Goal: Information Seeking & Learning: Learn about a topic

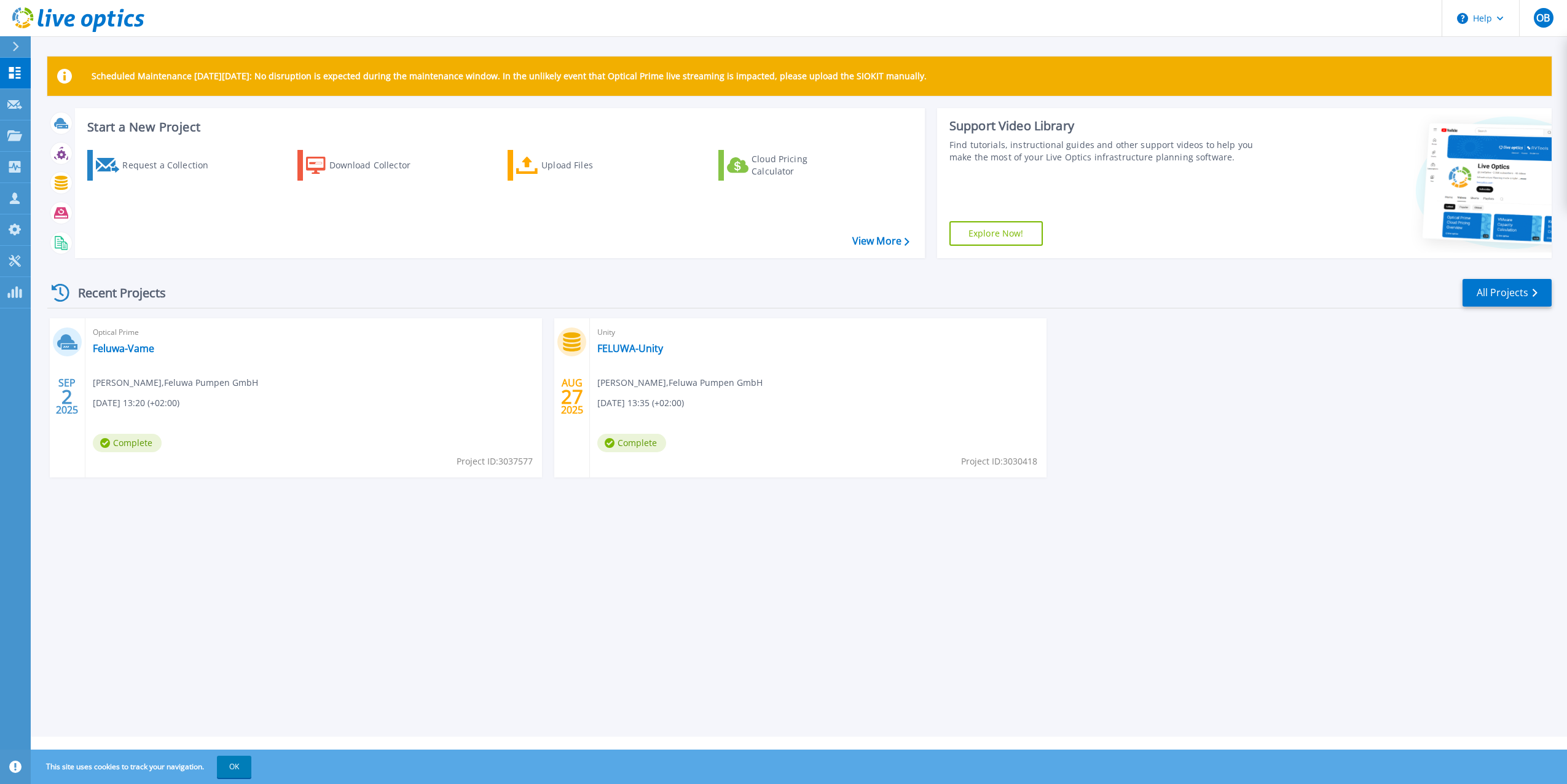
click at [304, 561] on div "Scheduled Maintenance on Monday 22nd September: No disruption is expected durin…" at bounding box center [798, 368] width 1536 height 736
click at [125, 348] on link "Feluwa-Vame" at bounding box center [123, 348] width 62 height 12
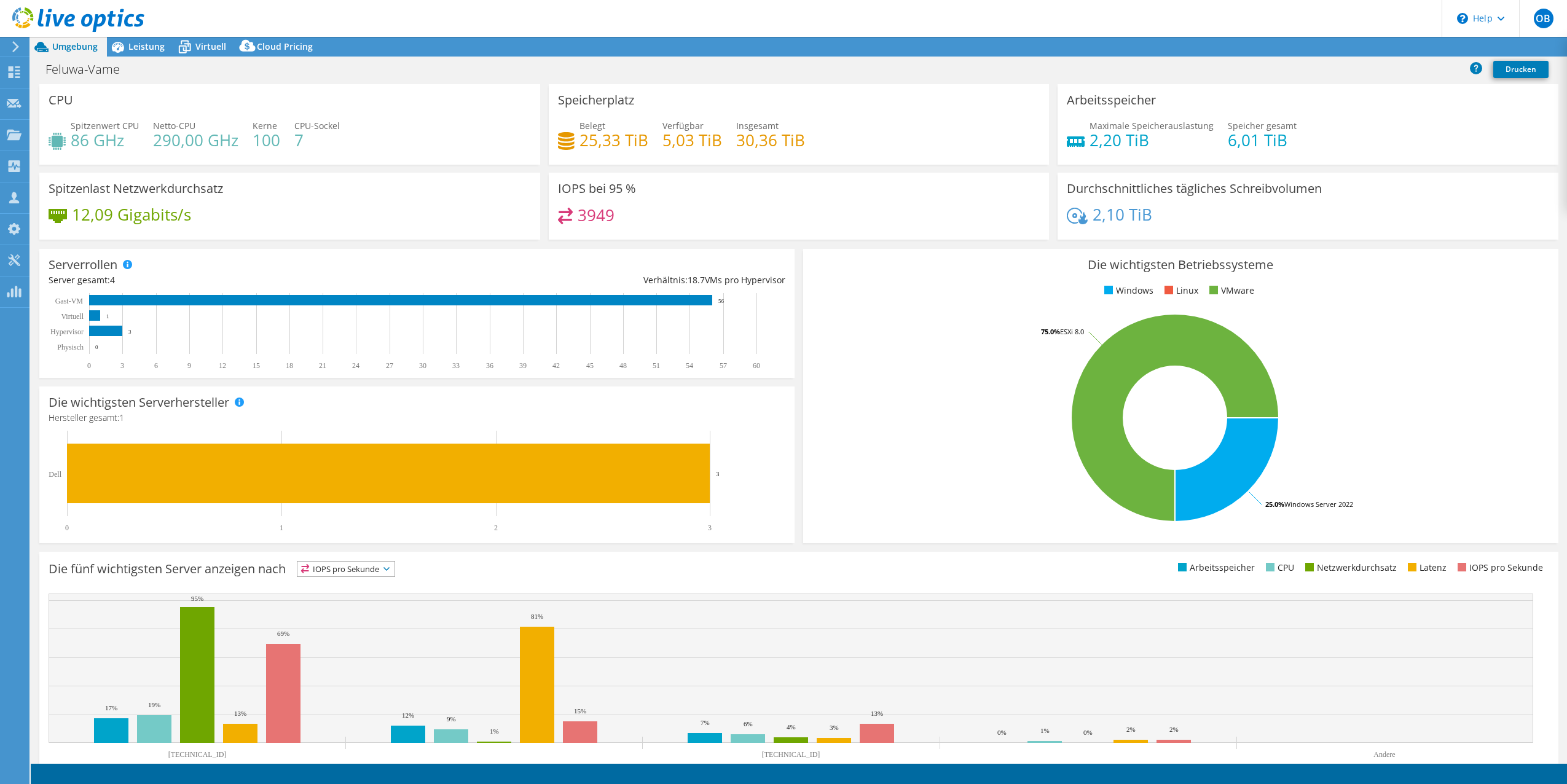
select select "EUFrankfurt"
select select "EUR"
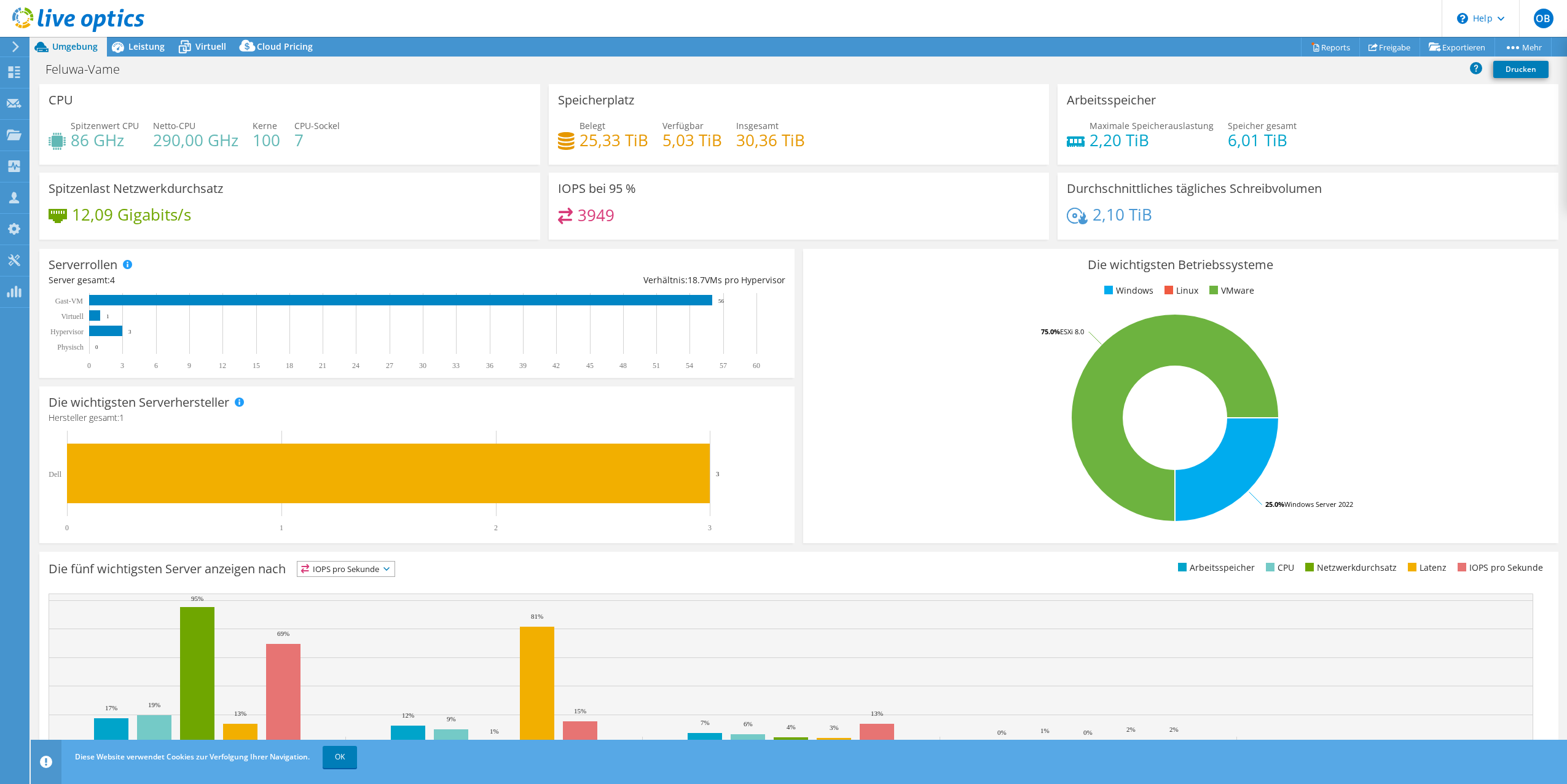
drag, startPoint x: 87, startPoint y: 141, endPoint x: 151, endPoint y: 145, distance: 64.1
click at [101, 140] on h4 "86 GHz" at bounding box center [104, 140] width 68 height 13
click at [132, 48] on span "Leistung" at bounding box center [146, 46] width 36 height 12
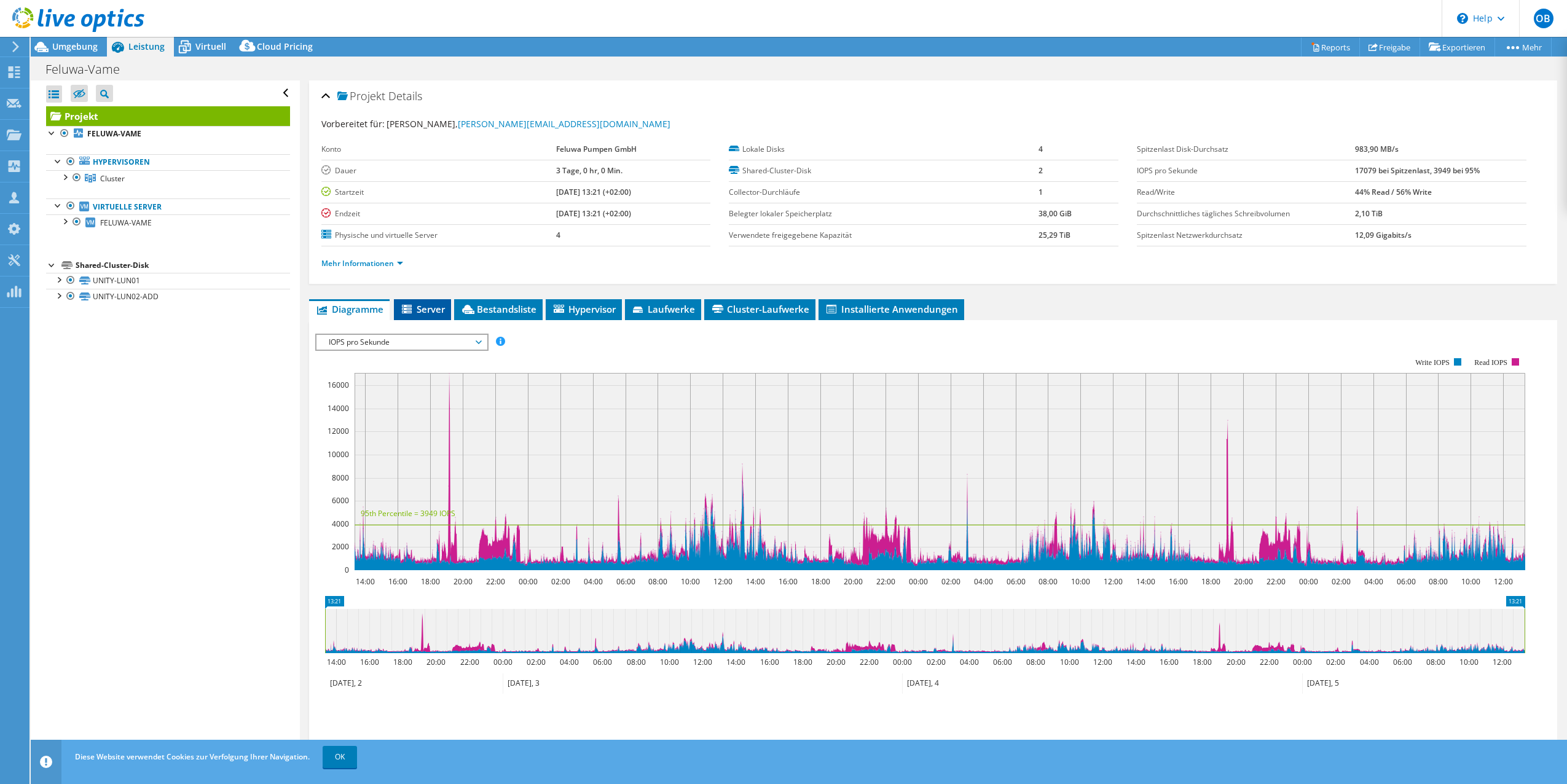
click at [418, 310] on span "Server" at bounding box center [423, 308] width 45 height 12
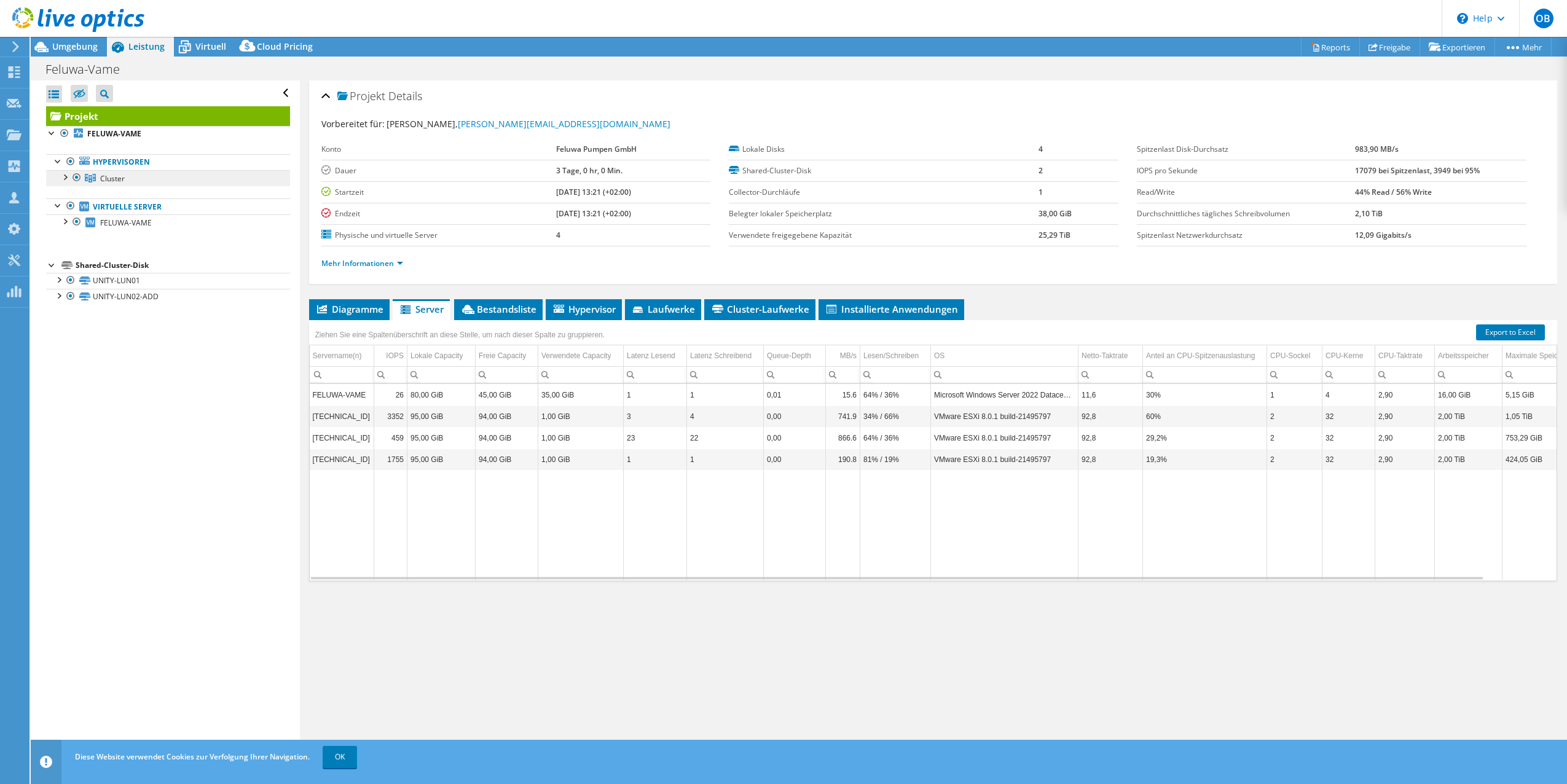
click at [172, 183] on link "Cluster" at bounding box center [168, 178] width 244 height 16
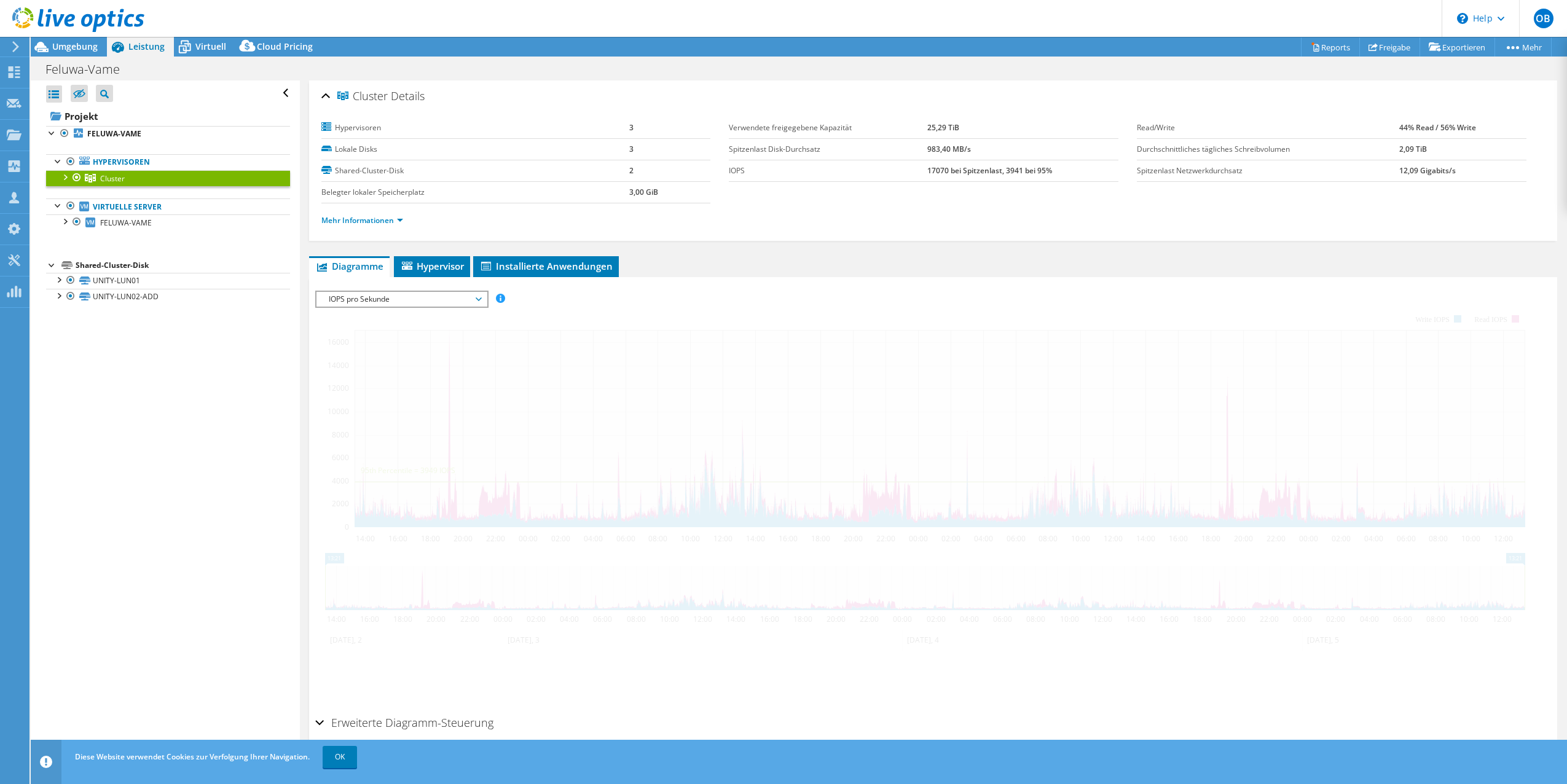
click at [58, 176] on link "Cluster" at bounding box center [168, 178] width 244 height 16
click at [64, 178] on div at bounding box center [64, 176] width 12 height 12
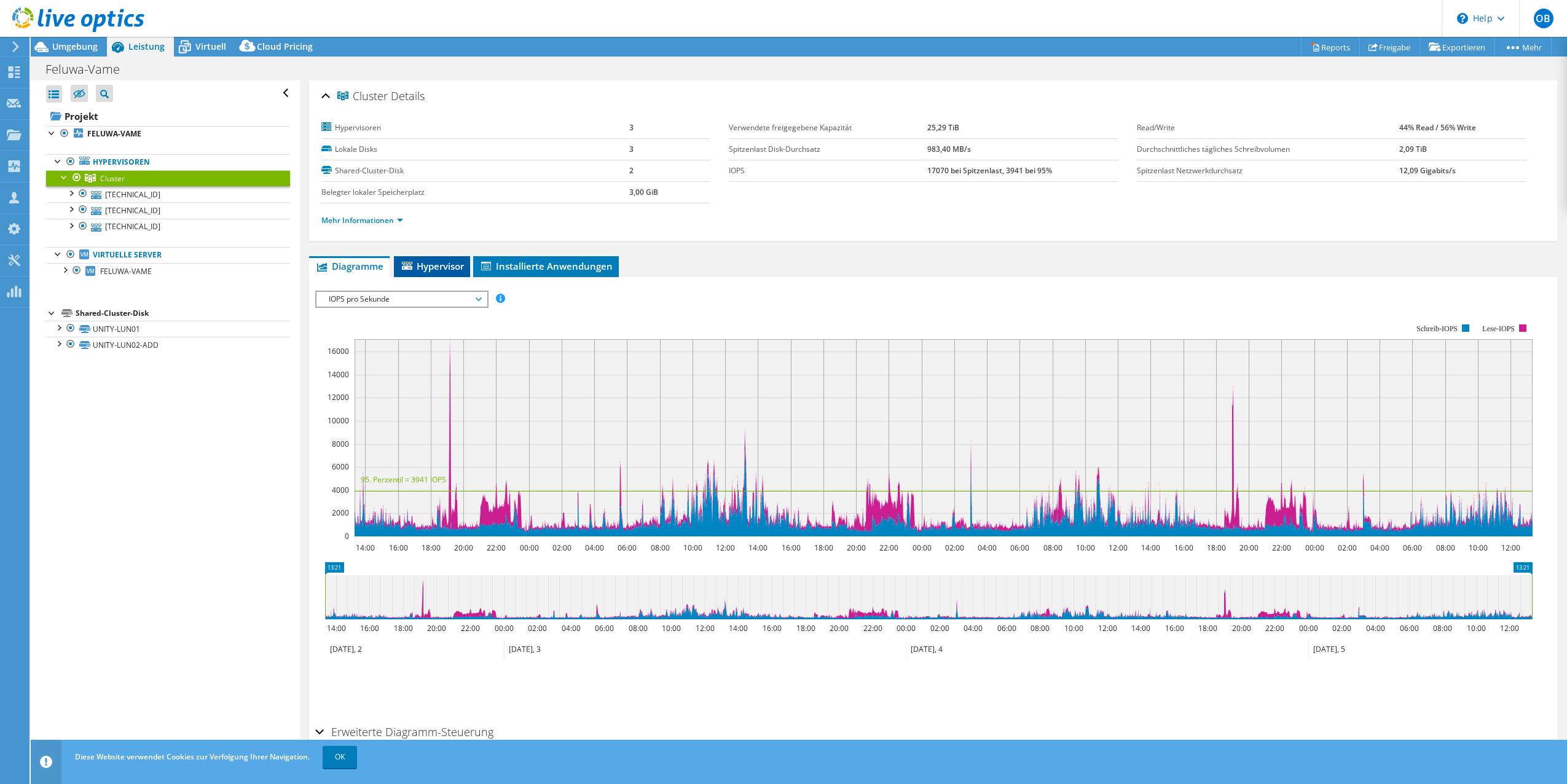
click at [422, 264] on span "Hypervisor" at bounding box center [432, 265] width 64 height 12
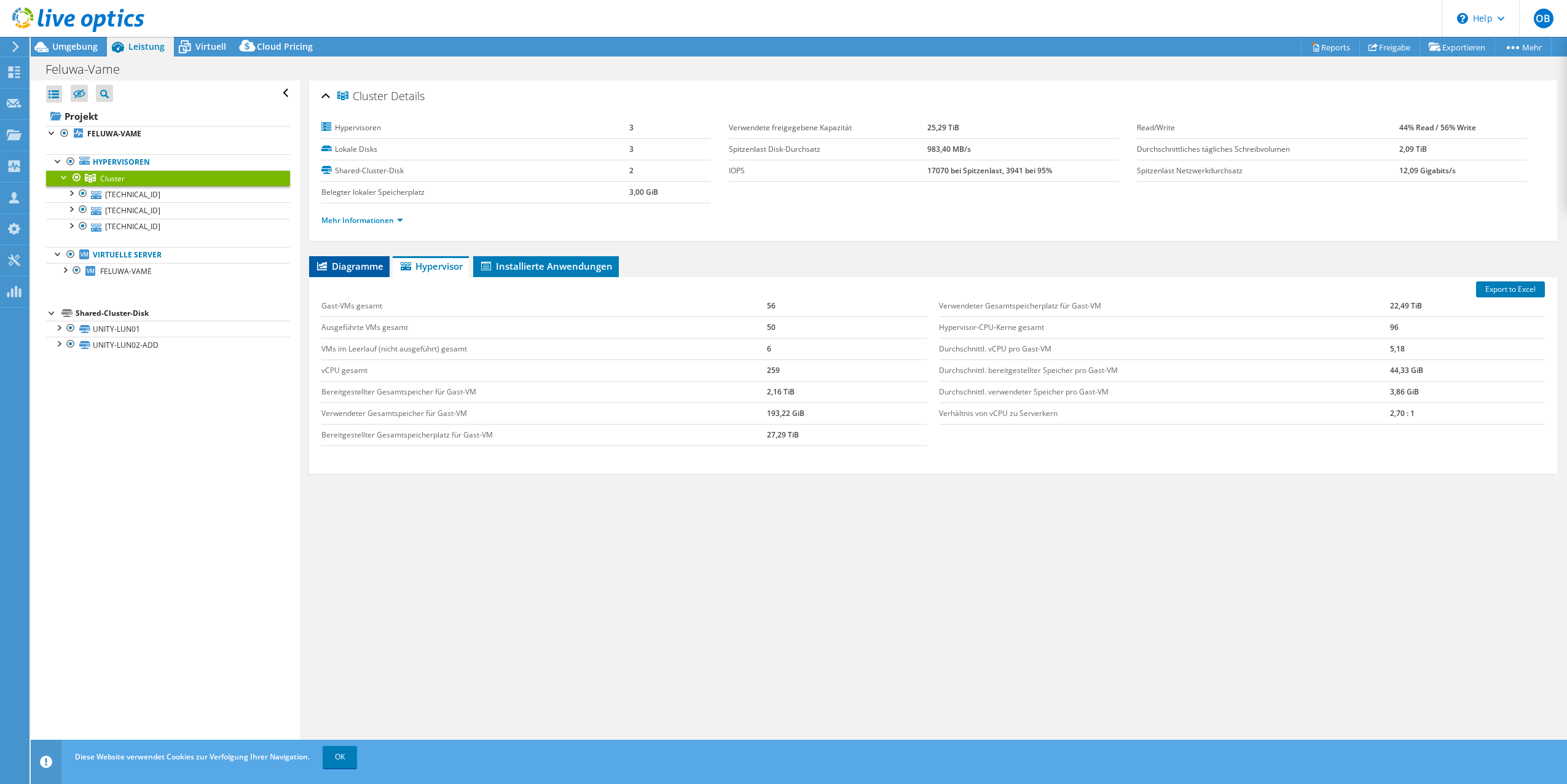
click at [349, 268] on span "Diagramme" at bounding box center [349, 265] width 68 height 12
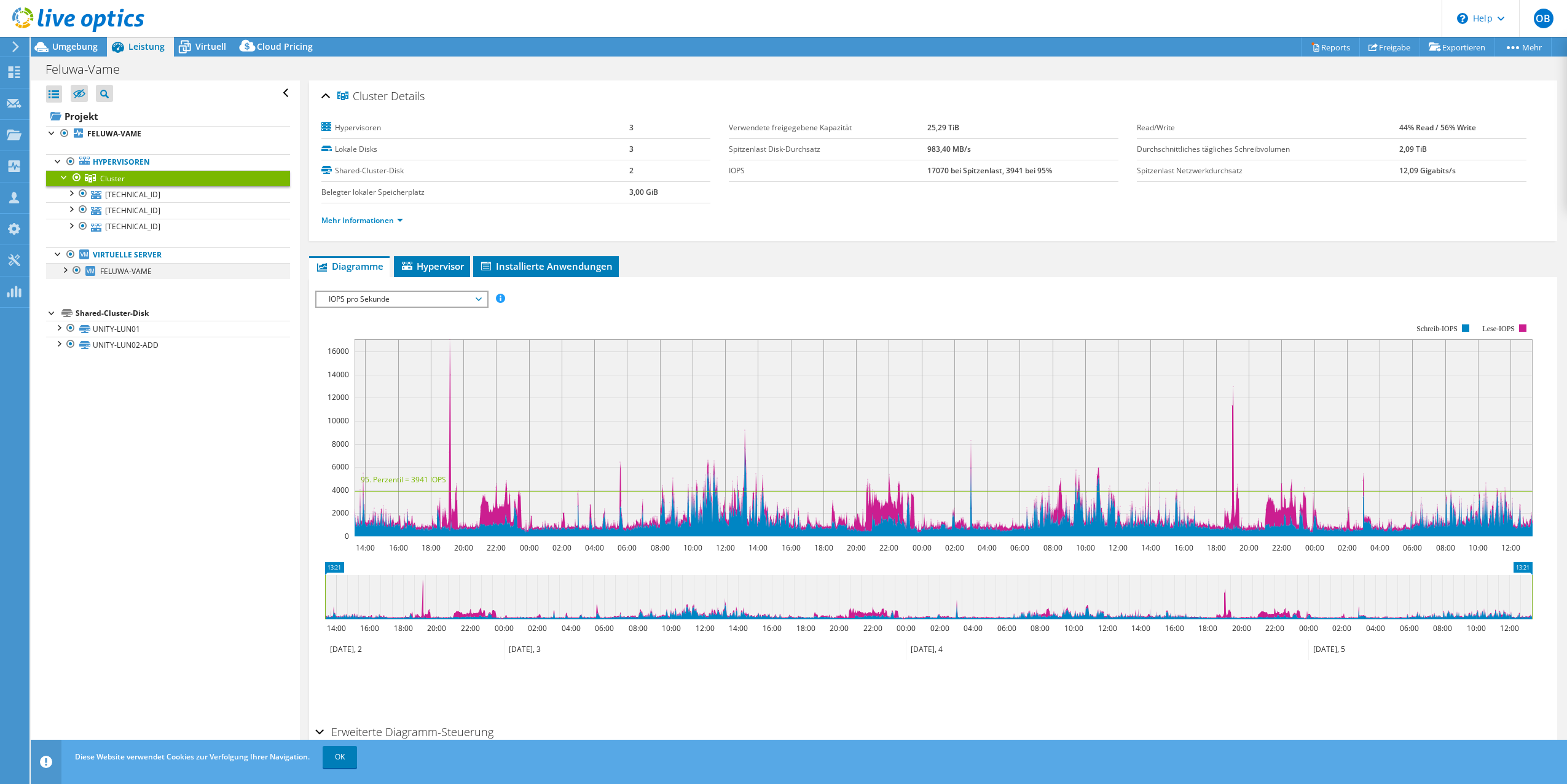
click at [67, 270] on div at bounding box center [64, 269] width 12 height 12
click at [142, 494] on div "Alle öffnen Alle schließen Ausgeschlossene Knoten verbergen Projektbaumfilter" at bounding box center [164, 420] width 269 height 680
click at [206, 506] on div "Alle öffnen Alle schließen Ausgeschlossene Knoten verbergen Projektbaumfilter" at bounding box center [164, 420] width 269 height 680
click at [69, 191] on div at bounding box center [70, 191] width 12 height 12
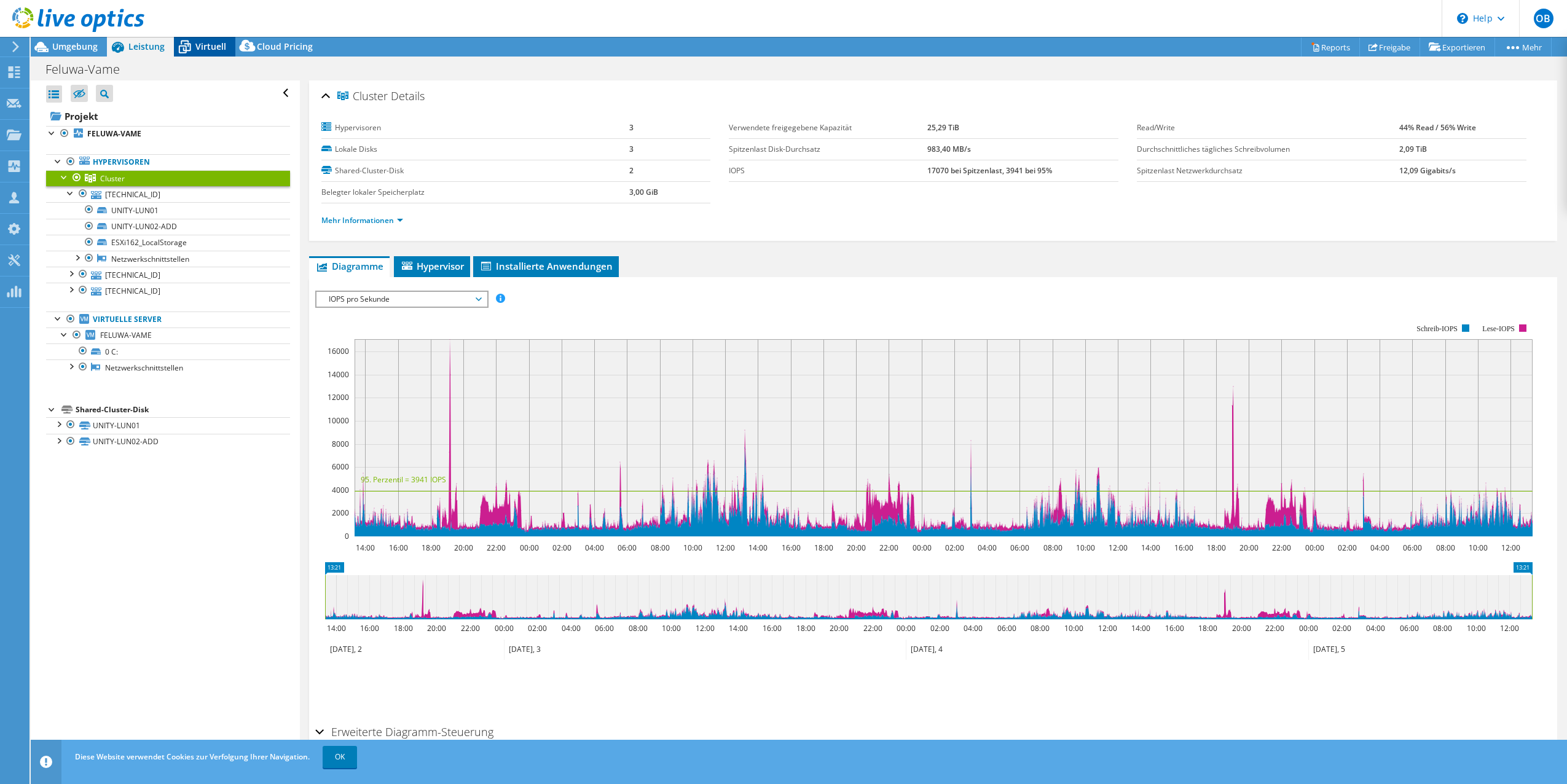
click at [198, 47] on span "Virtuell" at bounding box center [210, 46] width 30 height 12
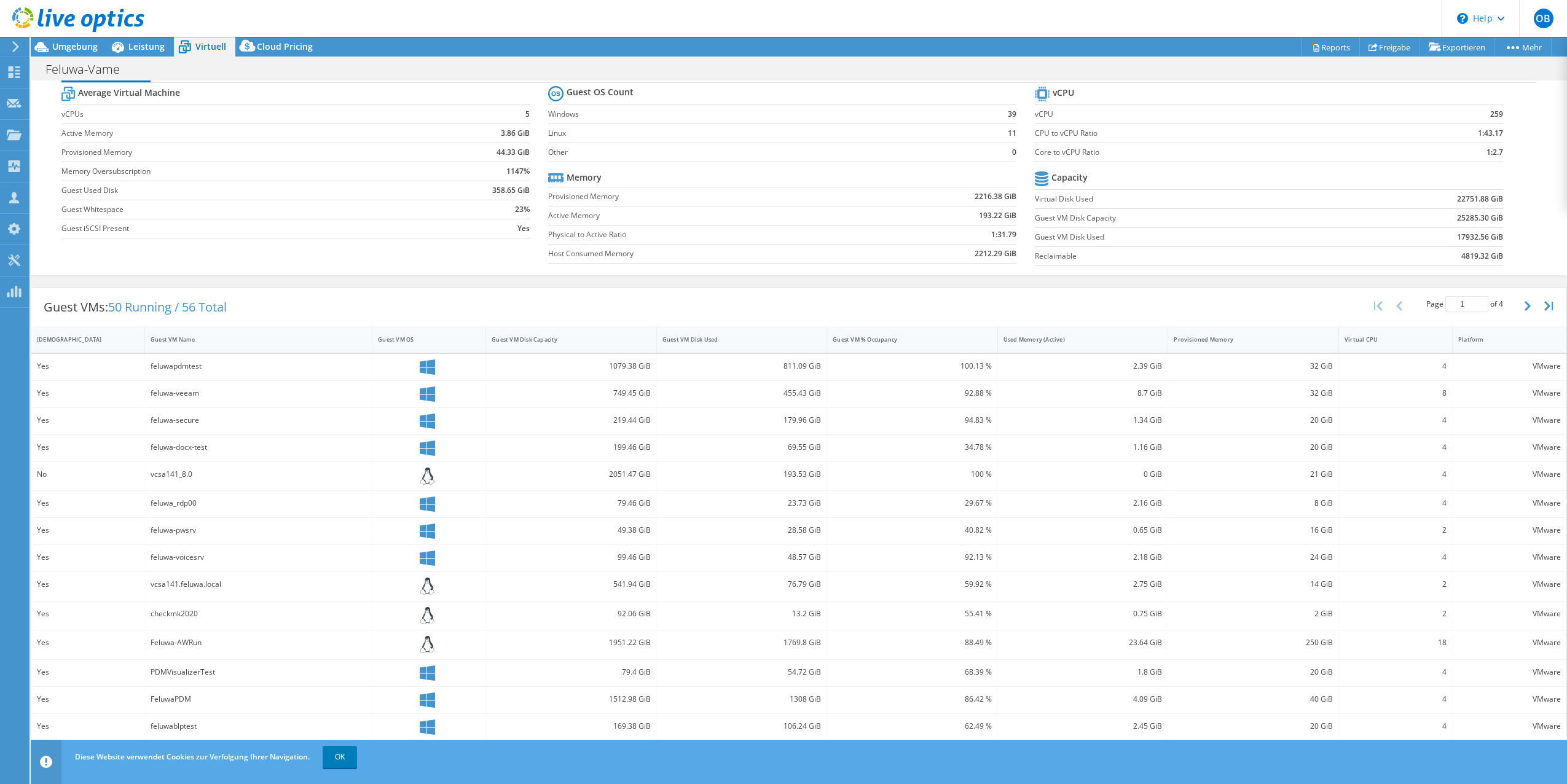
scroll to position [51, 0]
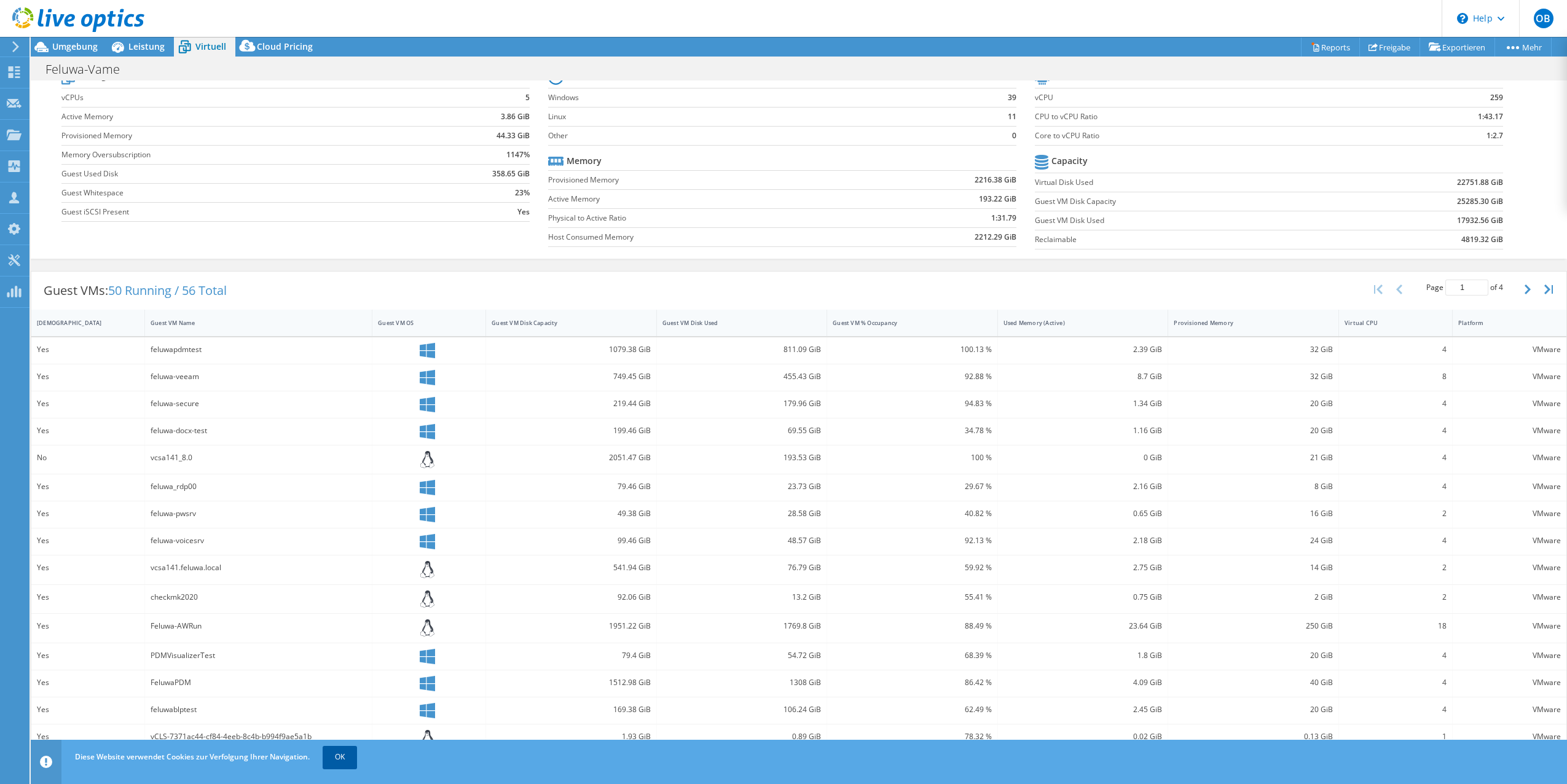
click at [342, 757] on link "OK" at bounding box center [340, 756] width 35 height 22
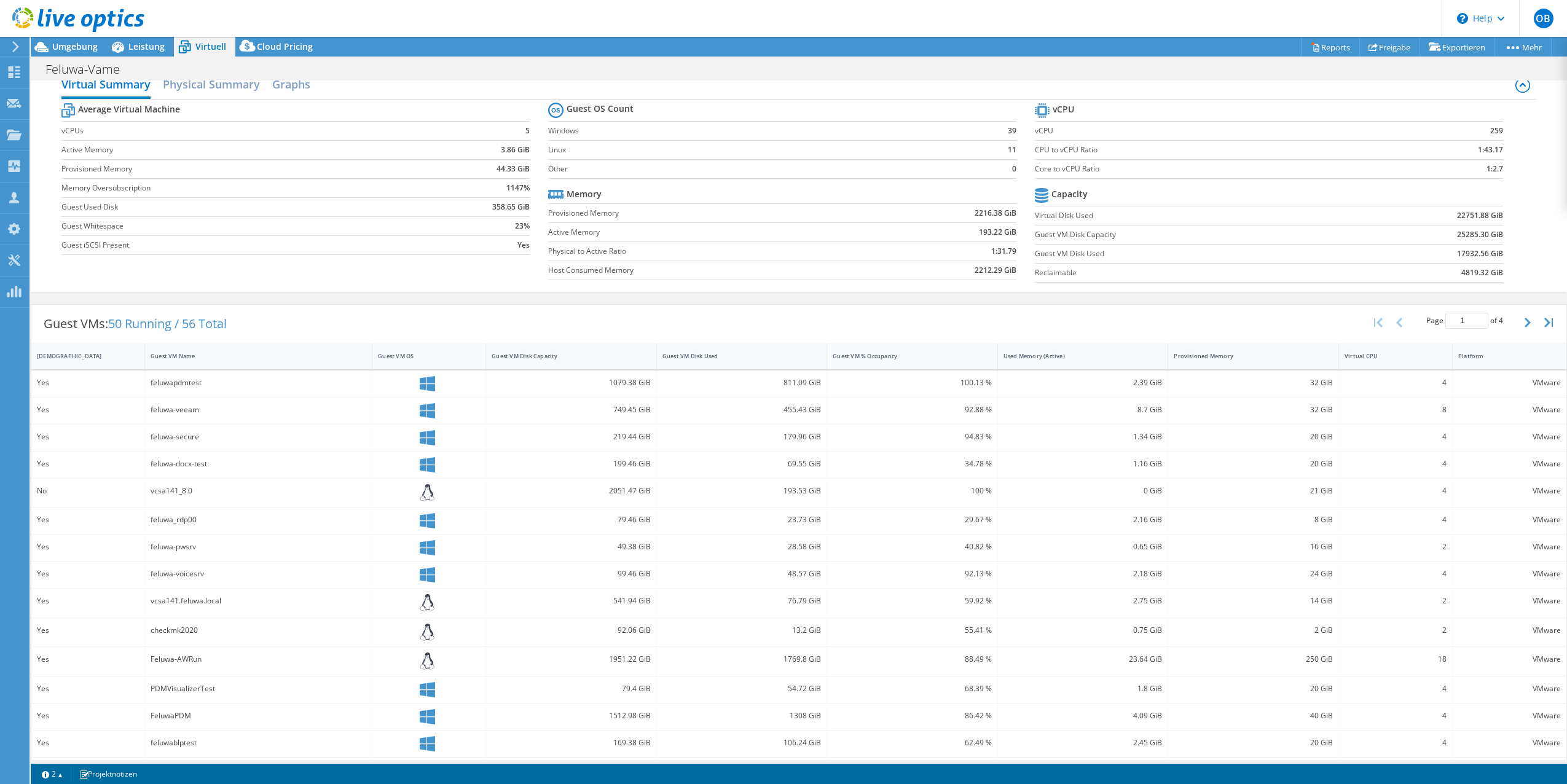
scroll to position [0, 0]
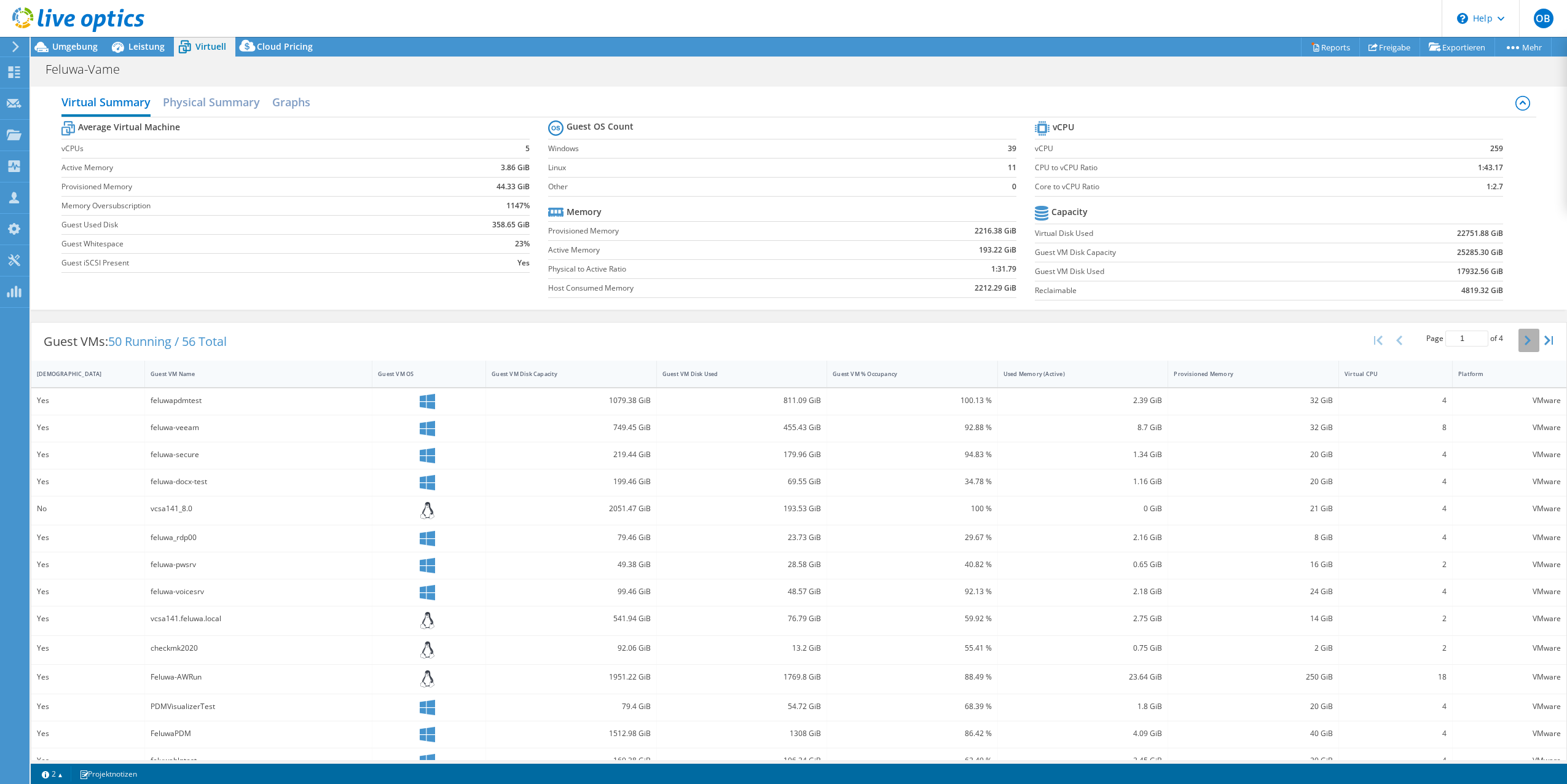
click at [1518, 339] on button "button" at bounding box center [1528, 340] width 21 height 23
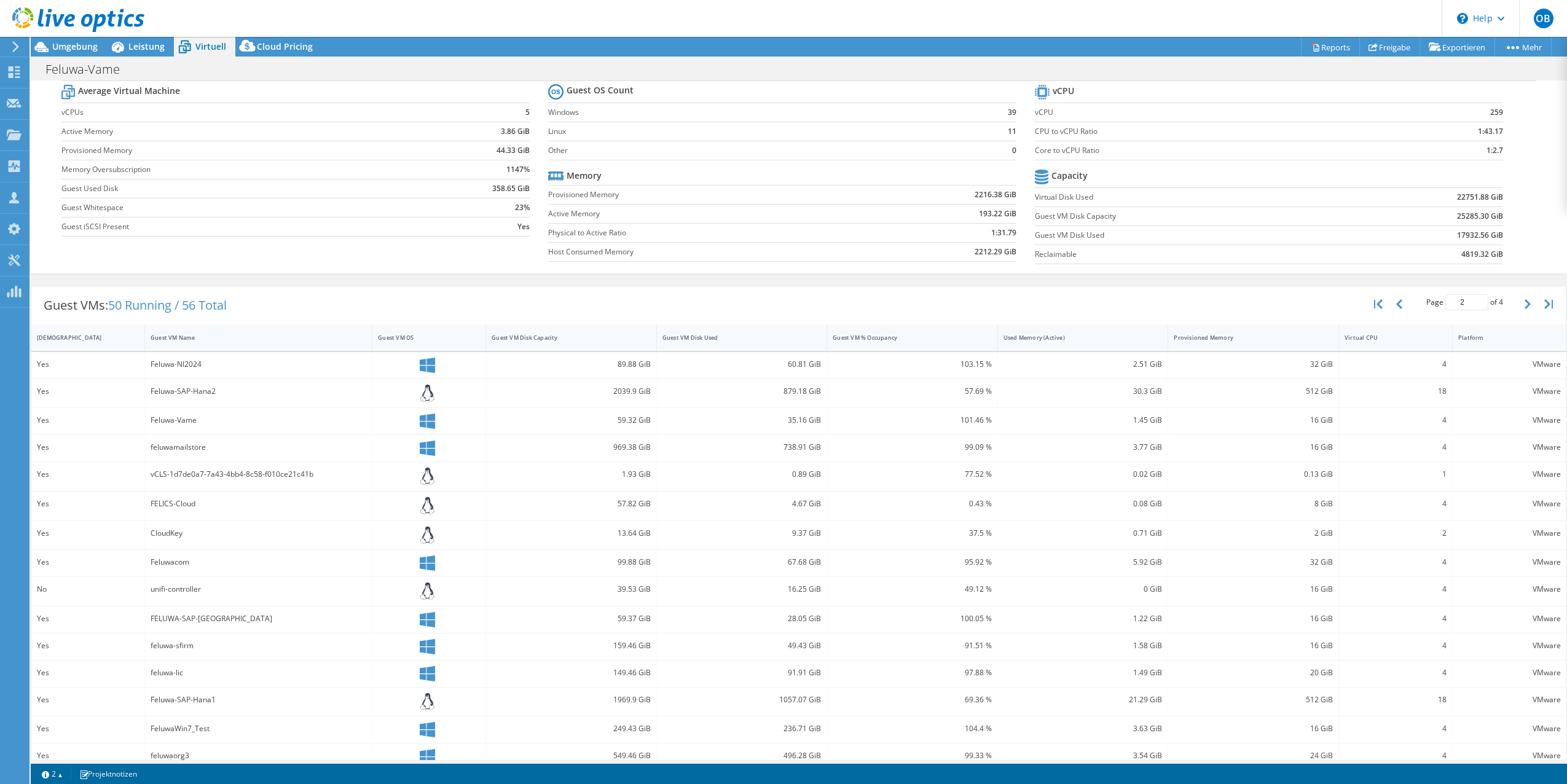
scroll to position [53, 0]
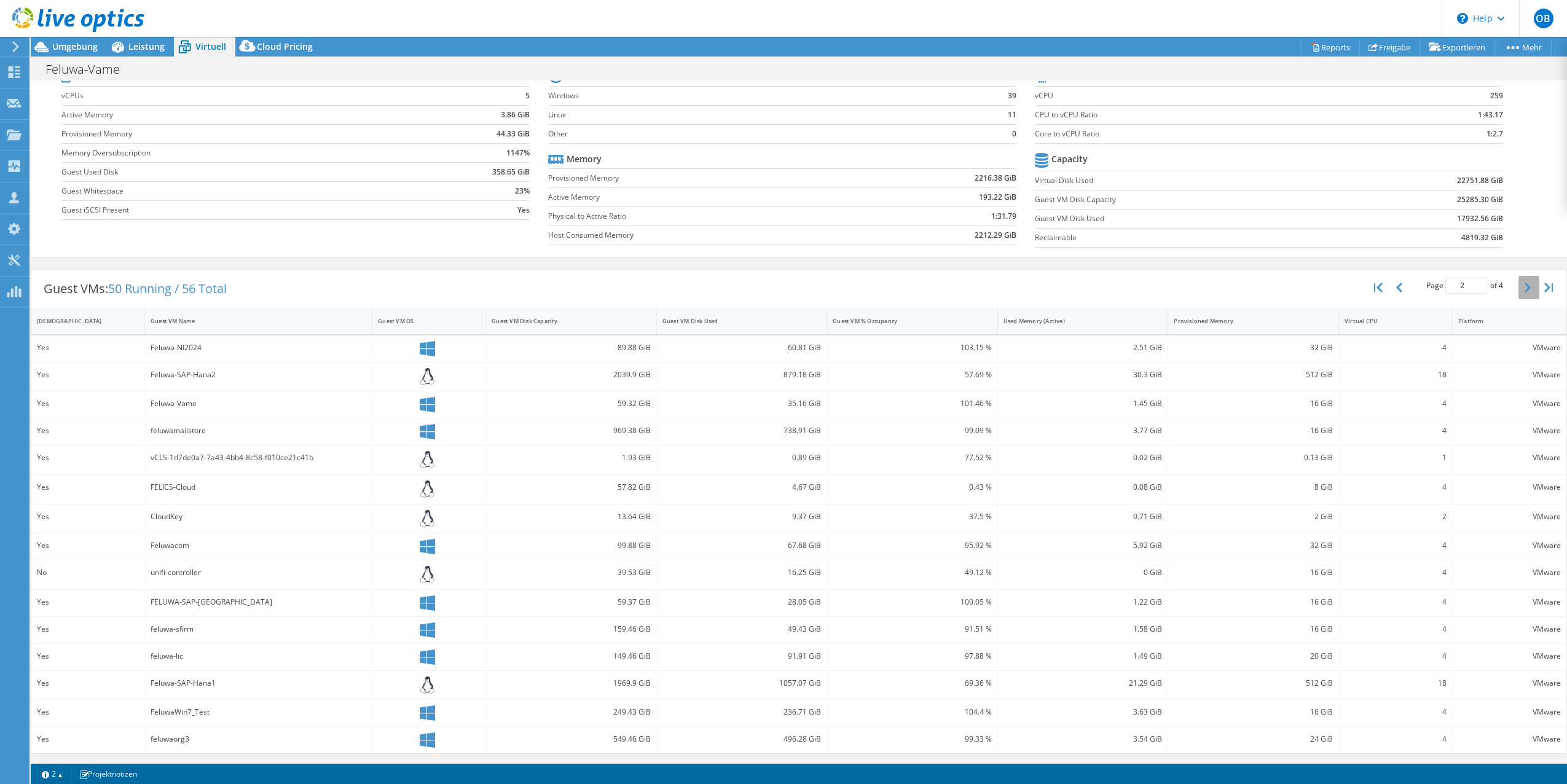
click at [1518, 285] on button "button" at bounding box center [1528, 288] width 21 height 23
type input "3"
click at [196, 543] on div "FeluwaServer2022" at bounding box center [258, 542] width 215 height 13
drag, startPoint x: 196, startPoint y: 543, endPoint x: 404, endPoint y: 547, distance: 208.0
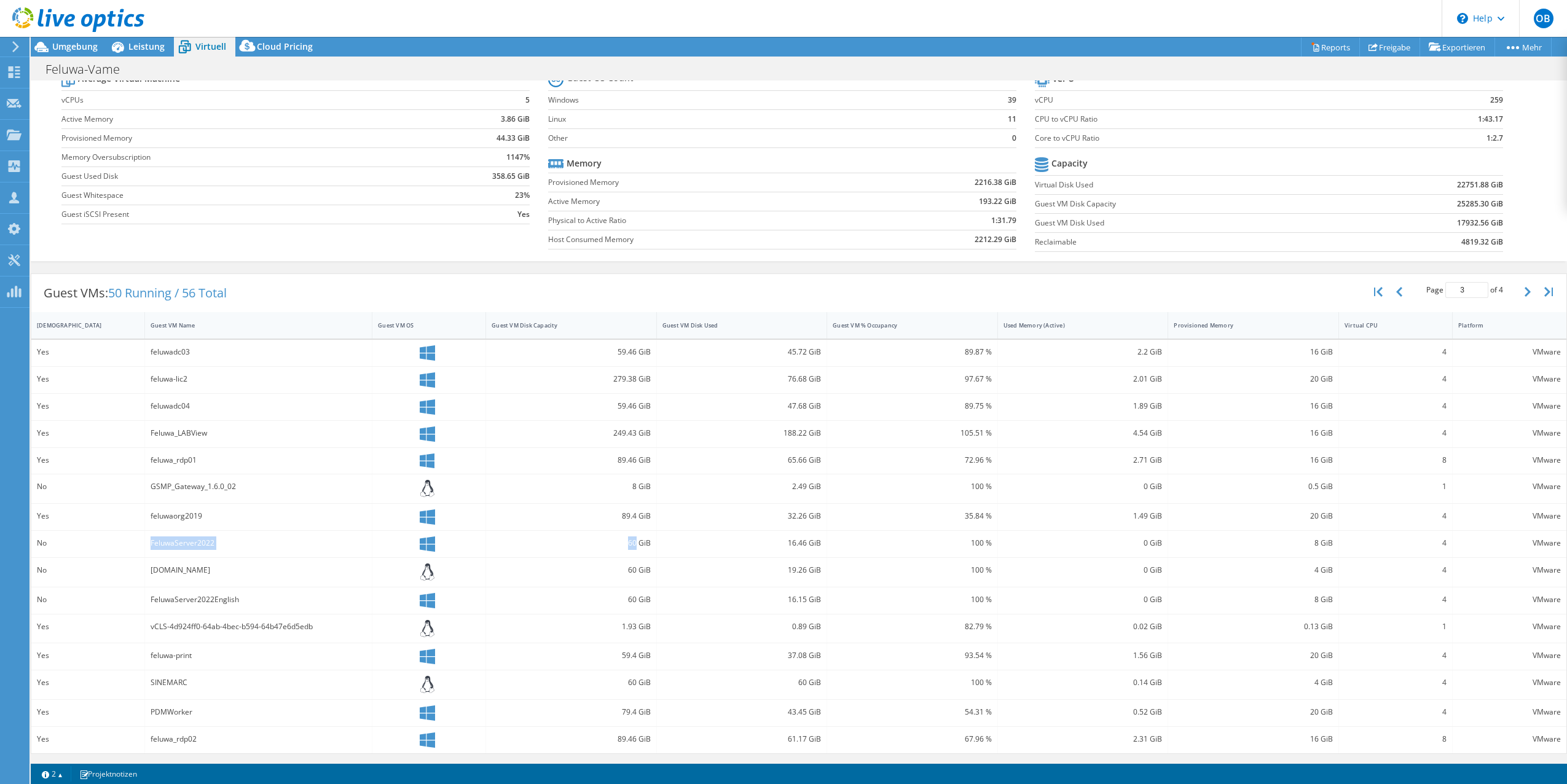
click at [404, 547] on div "No FeluwaServer2022 60 GiB 16.46 GiB 100 % 0 GiB 8 GiB 4 VMware" at bounding box center [798, 544] width 1535 height 26
drag, startPoint x: 404, startPoint y: 547, endPoint x: 317, endPoint y: 534, distance: 88.0
click at [317, 534] on div "FeluwaServer2022" at bounding box center [258, 544] width 228 height 26
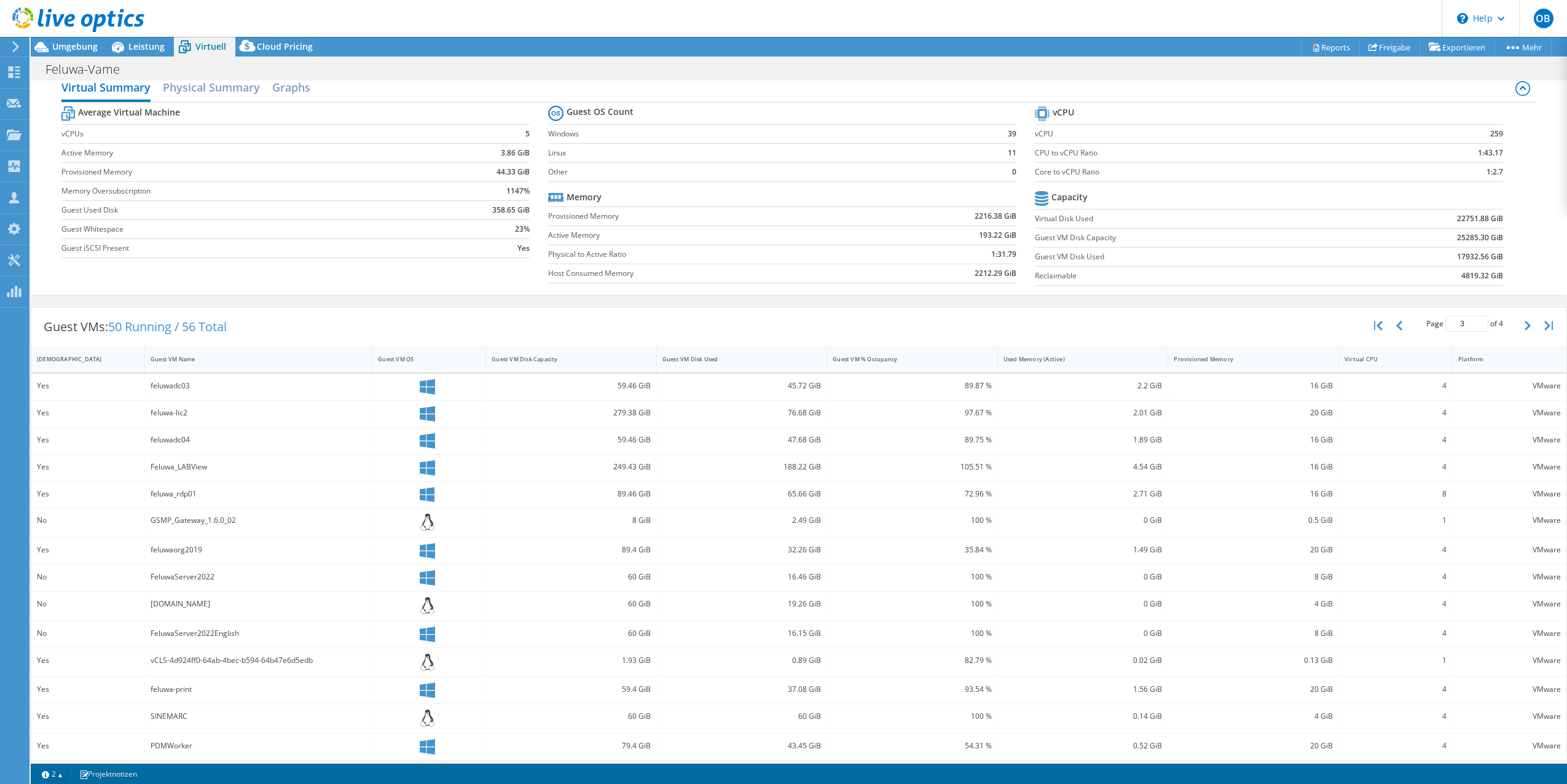
scroll to position [0, 0]
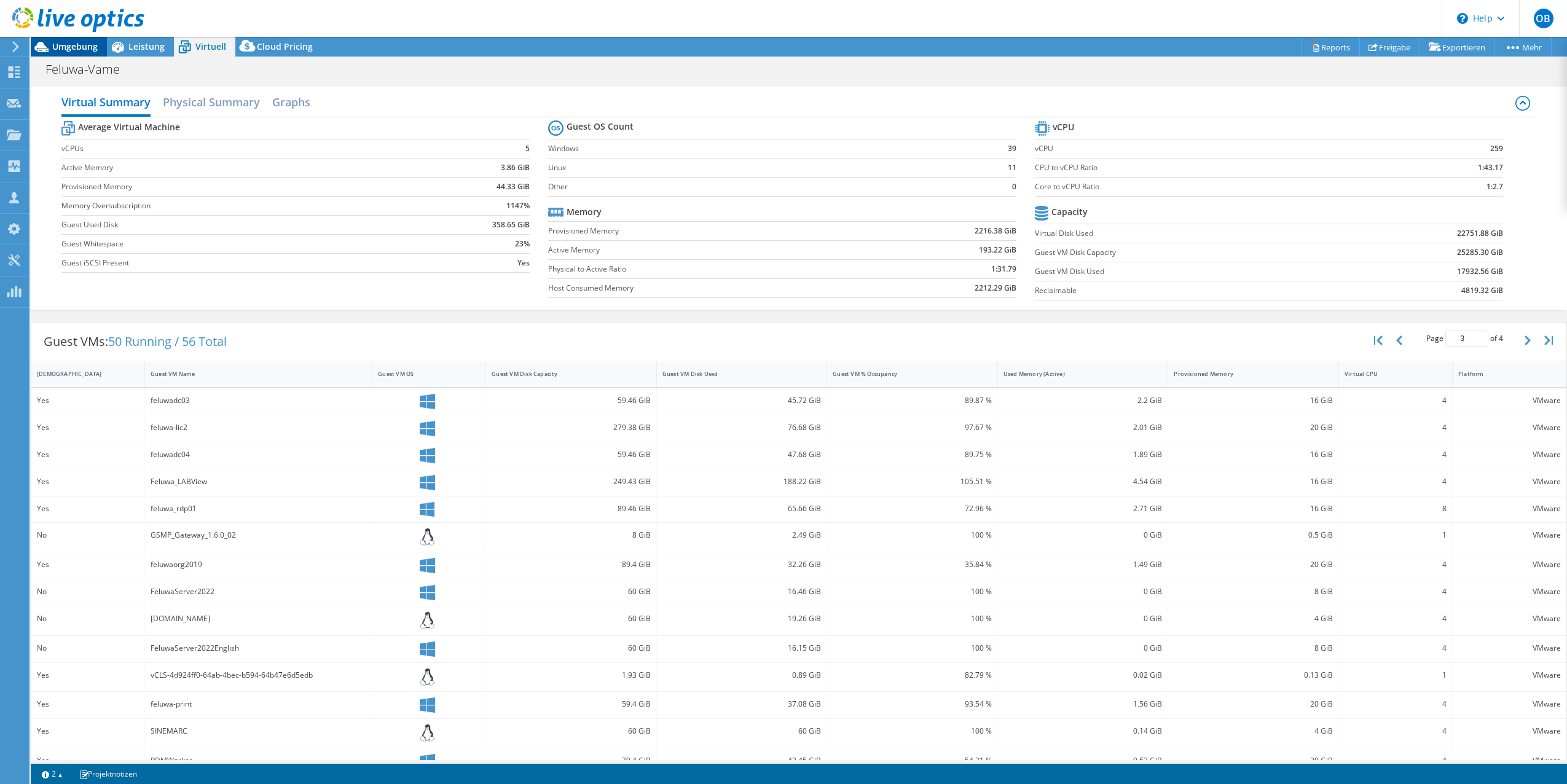
click at [69, 43] on span "Umgebung" at bounding box center [75, 46] width 45 height 12
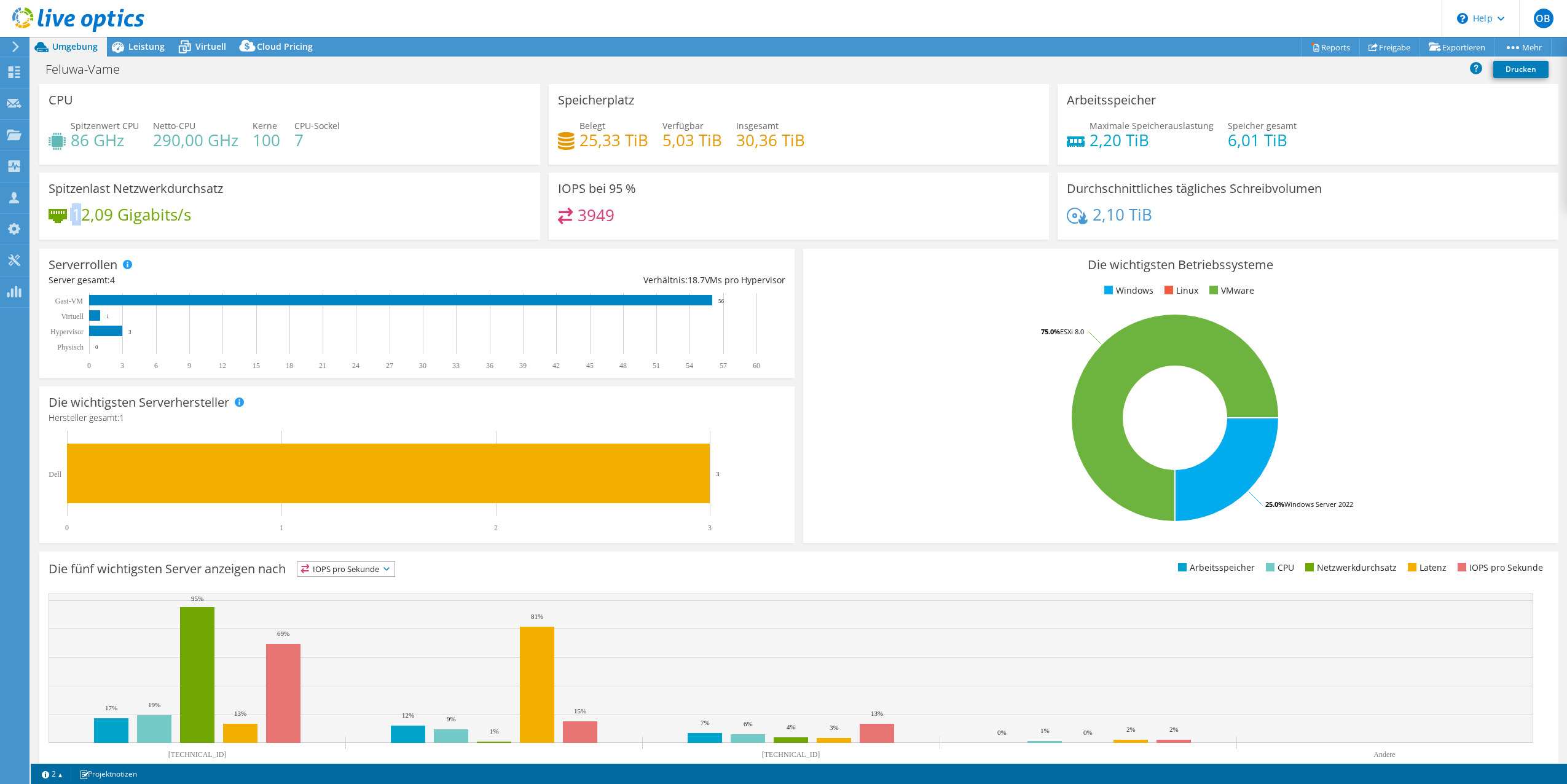
drag, startPoint x: 79, startPoint y: 203, endPoint x: 141, endPoint y: 203, distance: 62.0
click at [141, 203] on div "Spitzenlast Netzwerkdurchsatz 12,09 Gigabits/s" at bounding box center [289, 205] width 501 height 67
drag, startPoint x: 141, startPoint y: 203, endPoint x: 183, endPoint y: 220, distance: 45.3
click at [183, 220] on h4 "12,09 Gigabits/s" at bounding box center [131, 214] width 119 height 13
drag, startPoint x: 201, startPoint y: 217, endPoint x: 117, endPoint y: 213, distance: 84.1
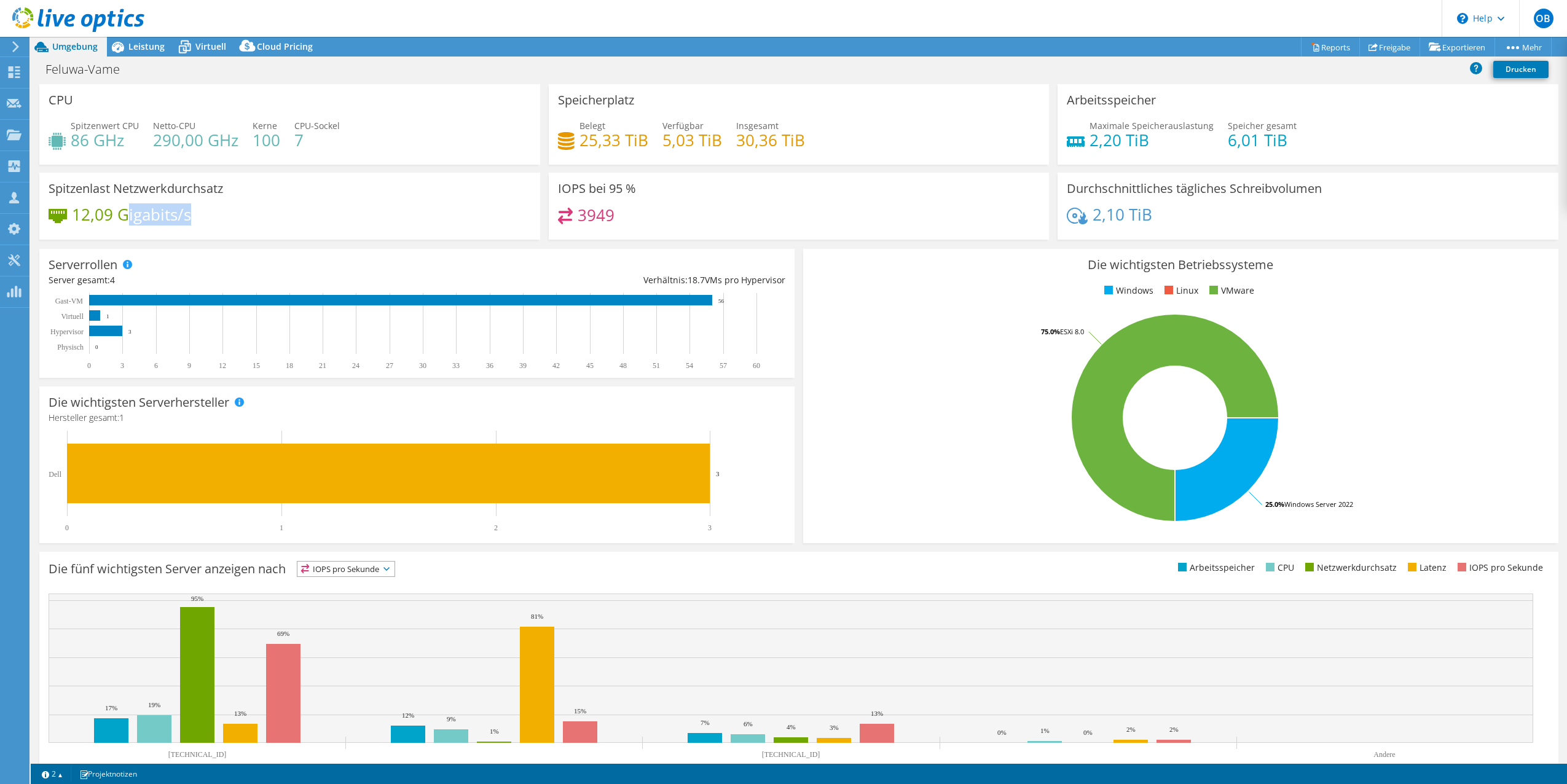
click at [122, 214] on div "12,09 Gigabits/s" at bounding box center [289, 220] width 483 height 25
drag, startPoint x: 117, startPoint y: 213, endPoint x: 82, endPoint y: 213, distance: 35.0
click at [82, 213] on h4 "12,09 Gigabits/s" at bounding box center [131, 214] width 119 height 13
drag, startPoint x: 74, startPoint y: 210, endPoint x: 235, endPoint y: 210, distance: 161.0
click at [235, 210] on div "12,09 Gigabits/s" at bounding box center [289, 220] width 483 height 25
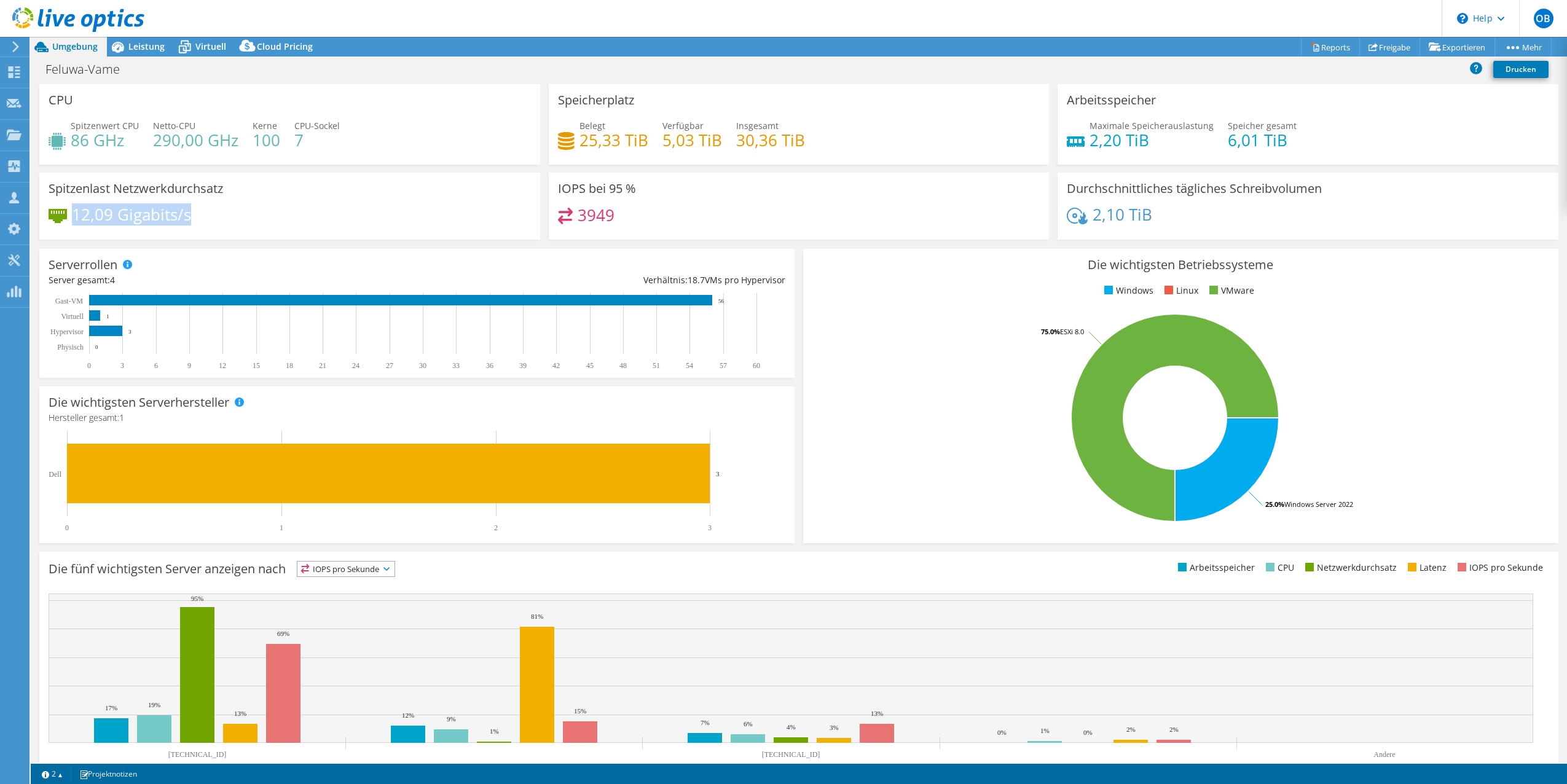
drag, startPoint x: 235, startPoint y: 210, endPoint x: 134, endPoint y: 219, distance: 101.4
click at [134, 219] on h4 "12,09 Gigabits/s" at bounding box center [131, 214] width 119 height 13
click at [159, 216] on h4 "12,09 Gigabits/s" at bounding box center [131, 214] width 119 height 13
drag, startPoint x: 159, startPoint y: 216, endPoint x: 143, endPoint y: 218, distance: 16.1
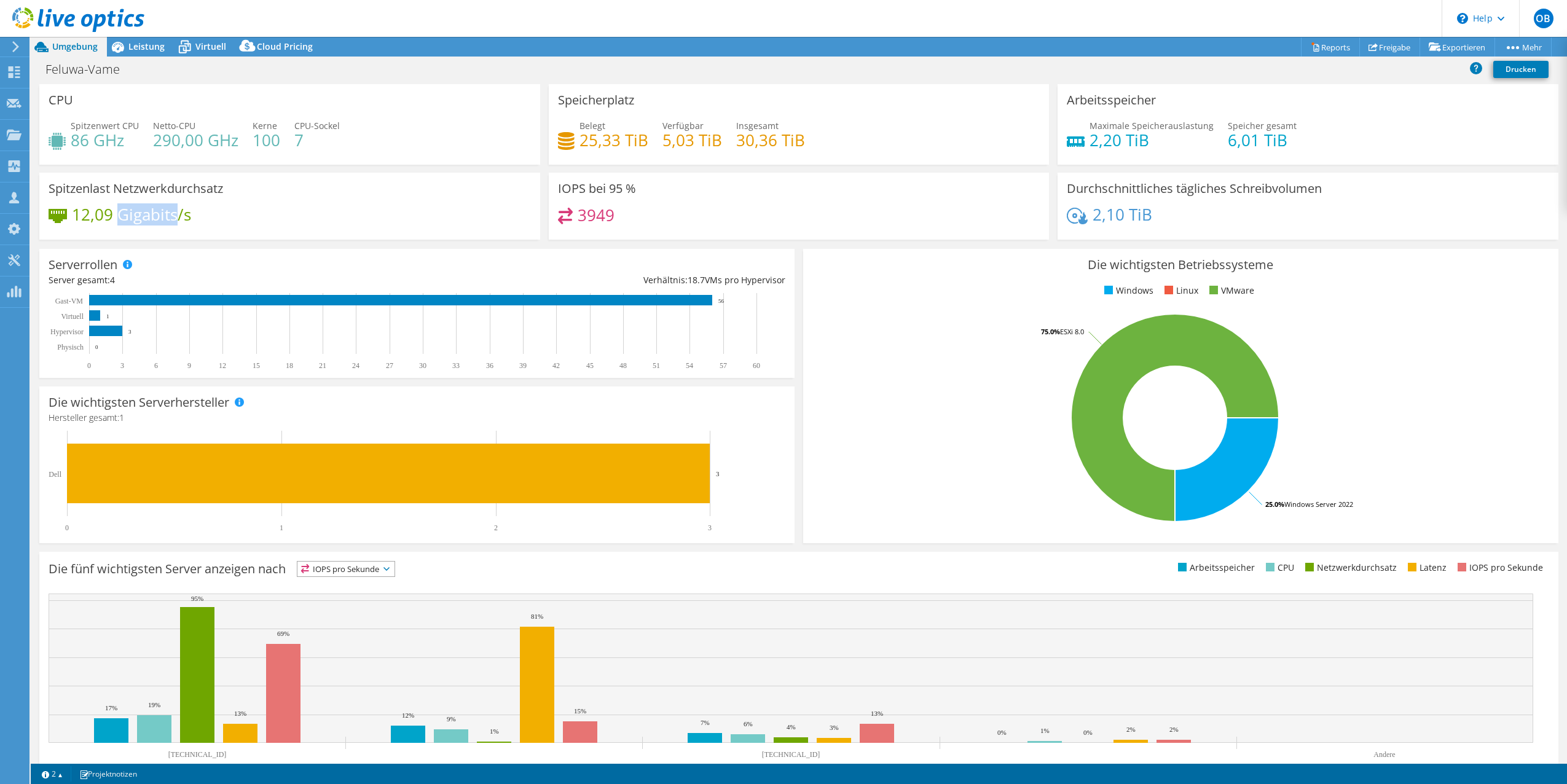
click at [143, 218] on h4 "12,09 Gigabits/s" at bounding box center [131, 214] width 119 height 13
drag, startPoint x: 201, startPoint y: 213, endPoint x: 159, endPoint y: 203, distance: 43.2
click at [198, 213] on div "12,09 Gigabits/s" at bounding box center [289, 220] width 483 height 25
click at [150, 202] on div "Spitzenlast Netzwerkdurchsatz 12,09 Gigabits/s" at bounding box center [289, 205] width 501 height 67
click at [147, 215] on h4 "12,09 Gigabits/s" at bounding box center [131, 214] width 119 height 13
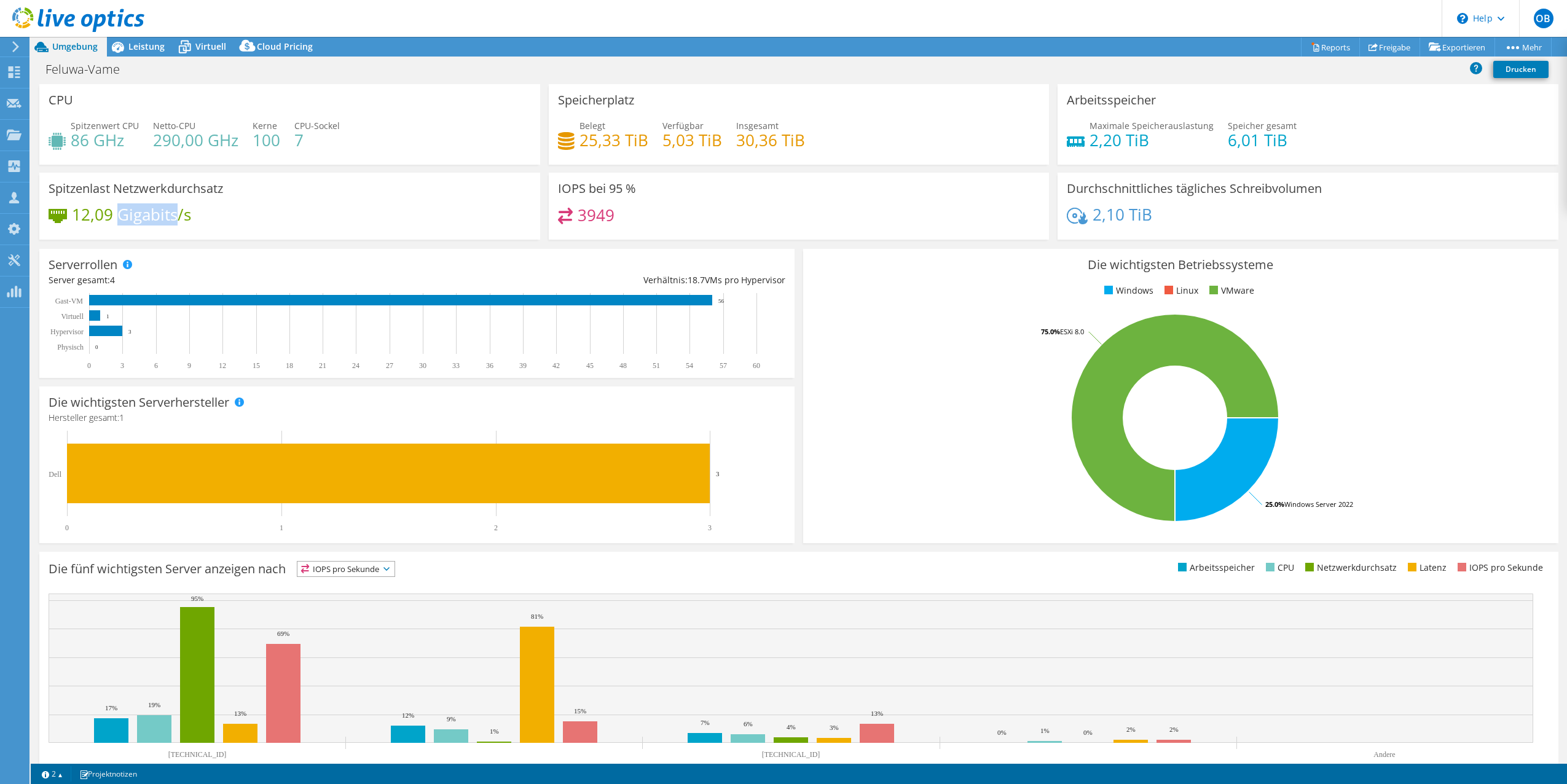
click at [147, 215] on h4 "12,09 Gigabits/s" at bounding box center [131, 214] width 119 height 13
click at [150, 214] on h4 "12,09 Gigabits/s" at bounding box center [131, 214] width 119 height 13
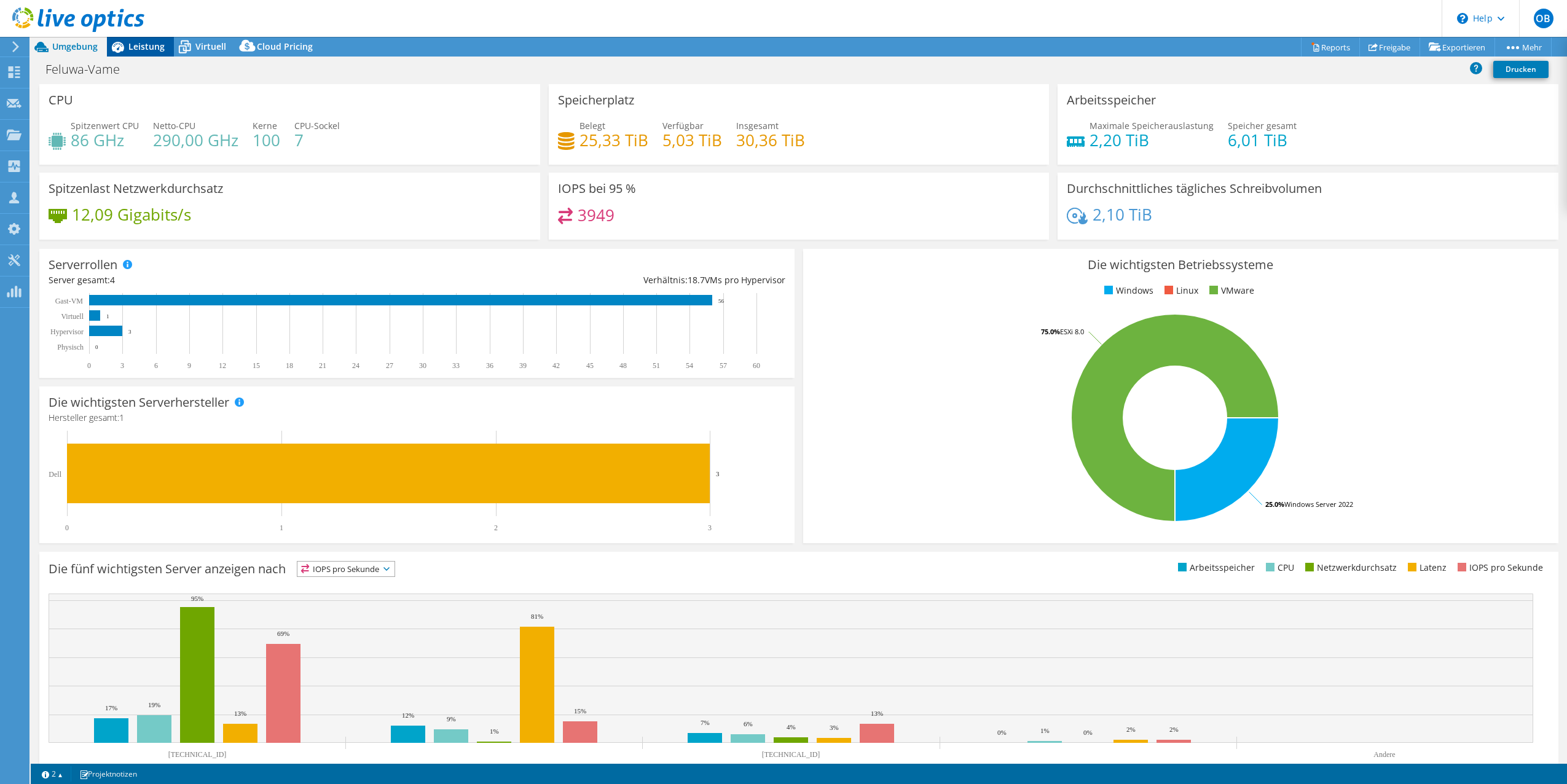
click at [145, 49] on span "Leistung" at bounding box center [146, 46] width 36 height 12
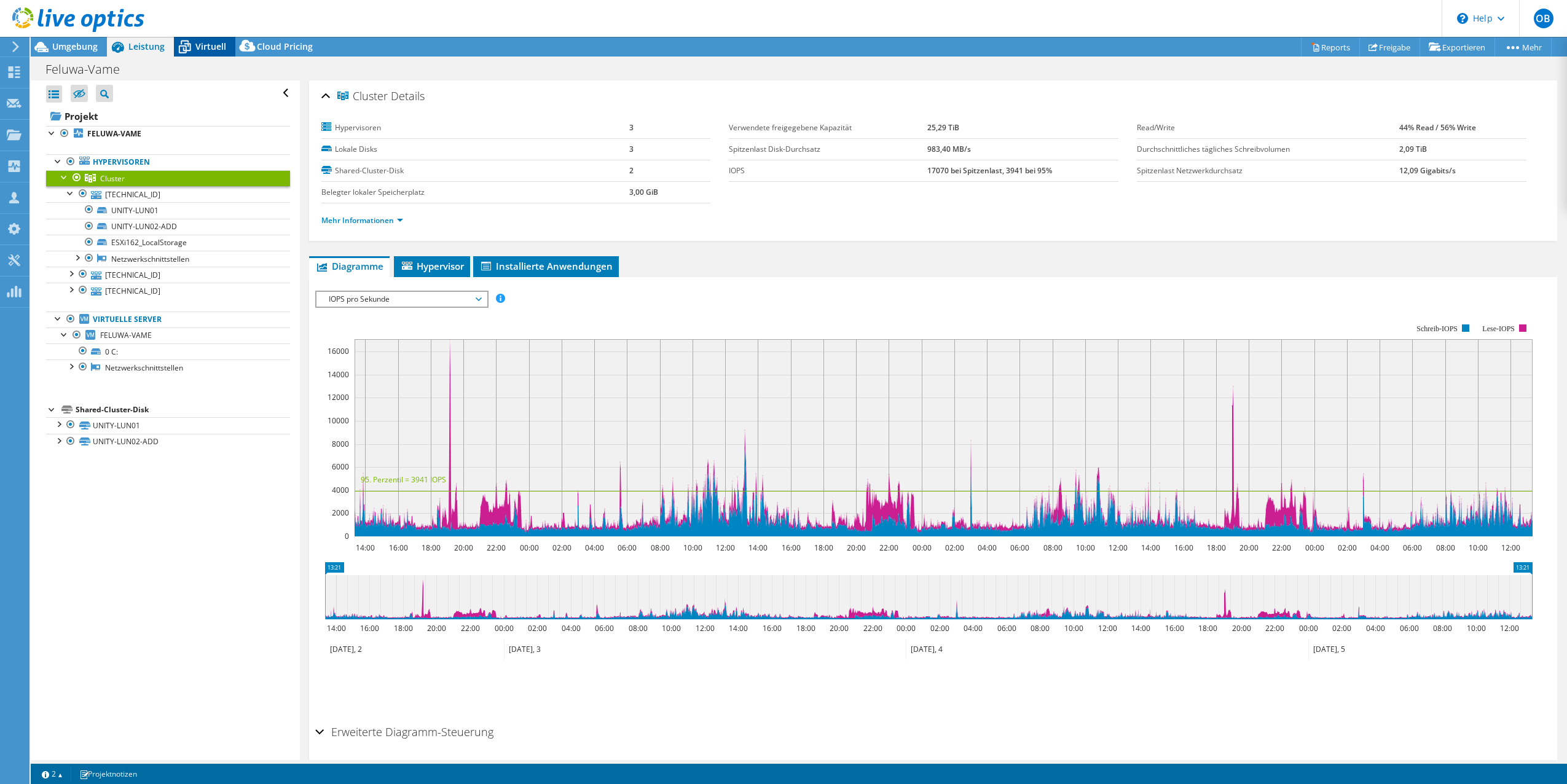
click at [208, 51] on span "Virtuell" at bounding box center [210, 46] width 30 height 12
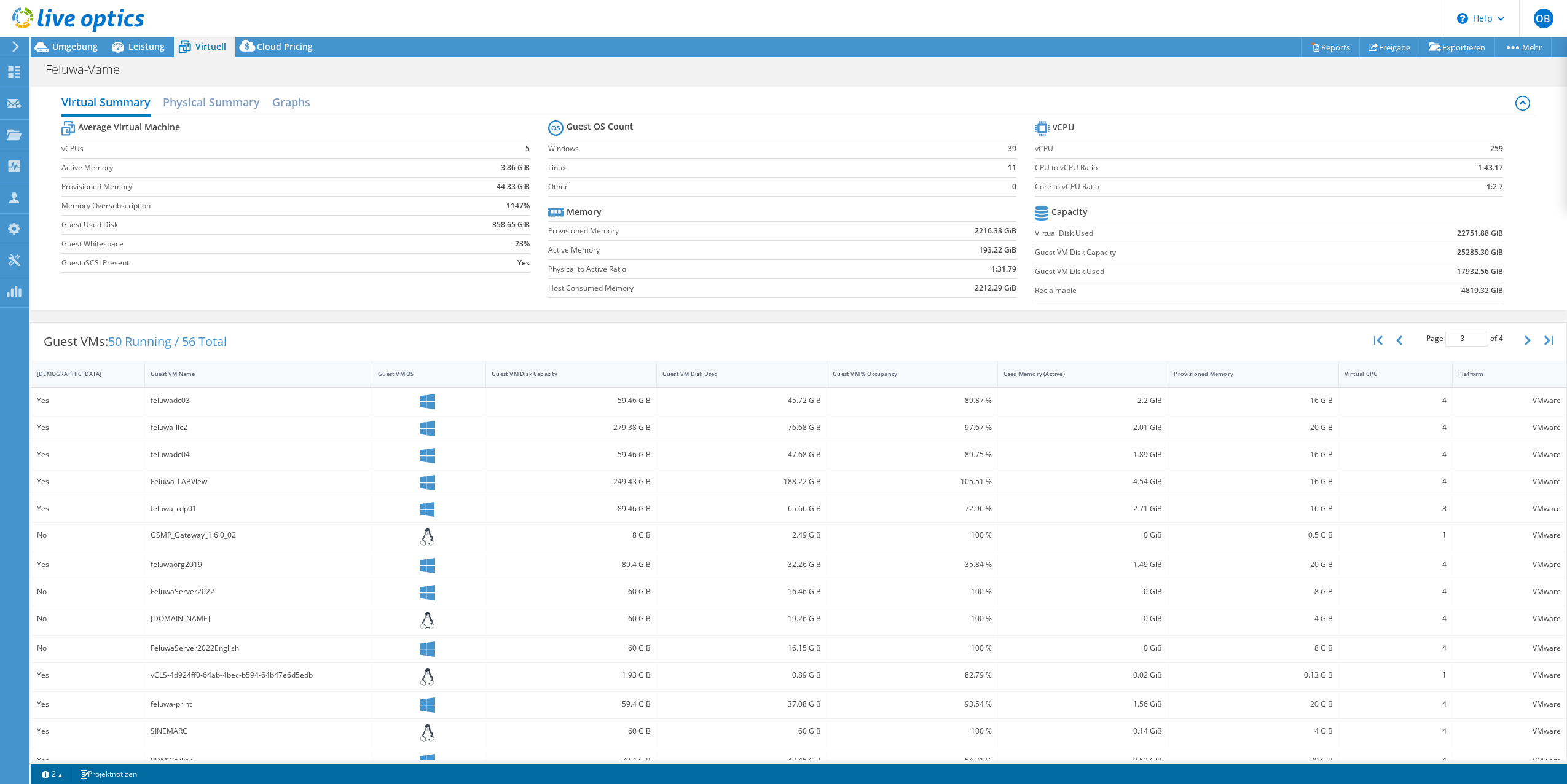
scroll to position [48, 0]
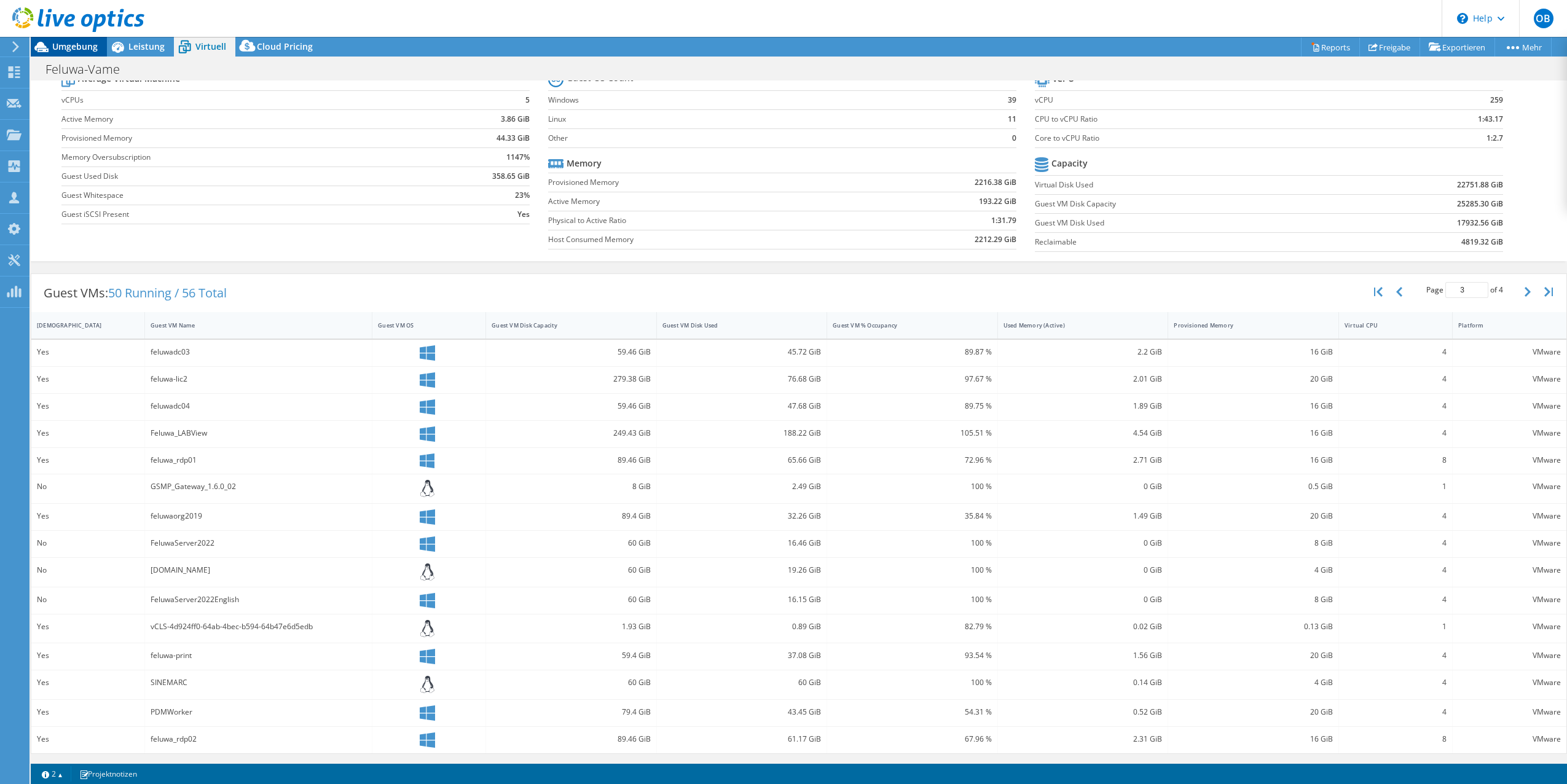
click at [64, 45] on span "Umgebung" at bounding box center [75, 46] width 45 height 12
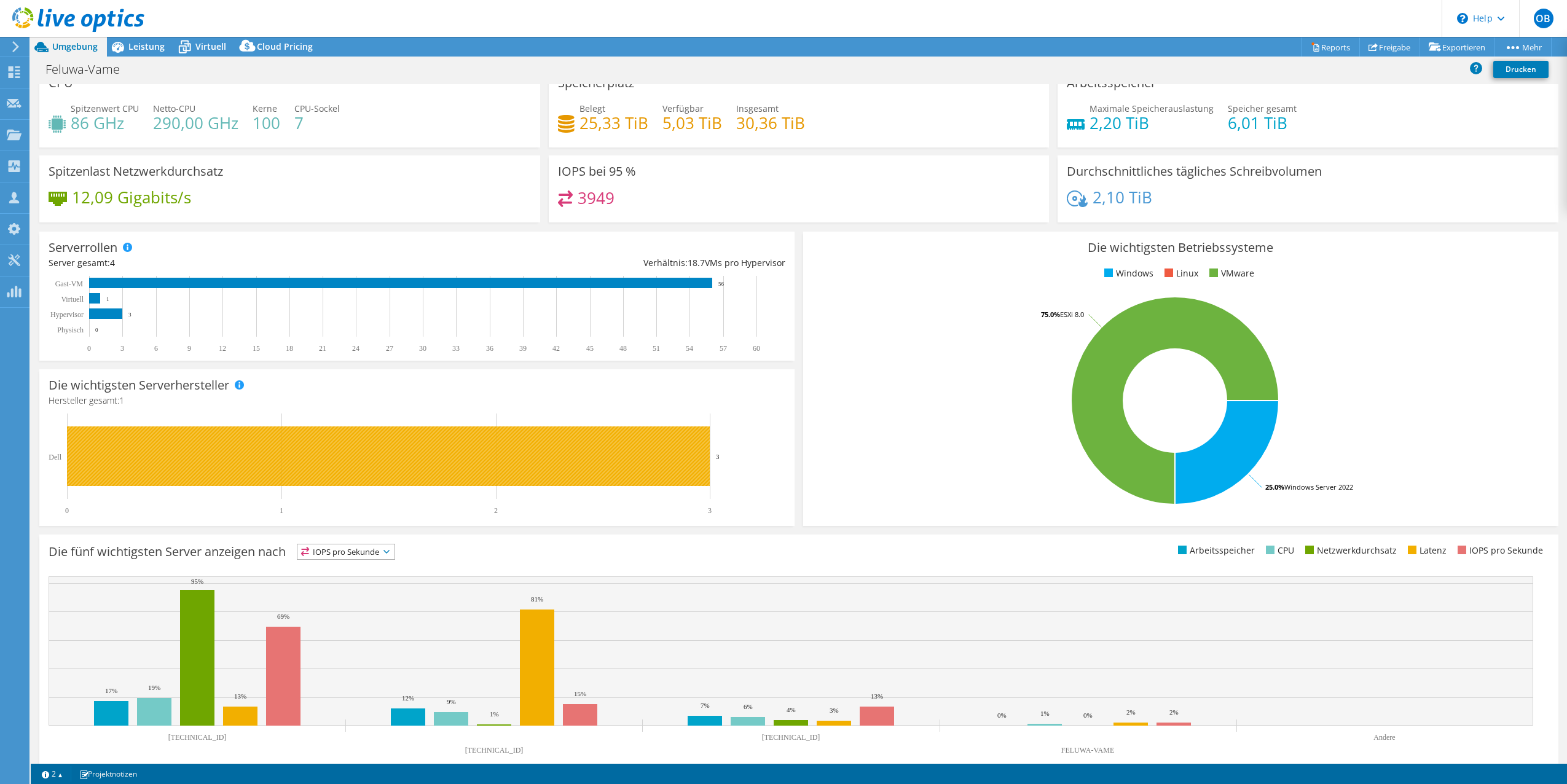
scroll to position [0, 0]
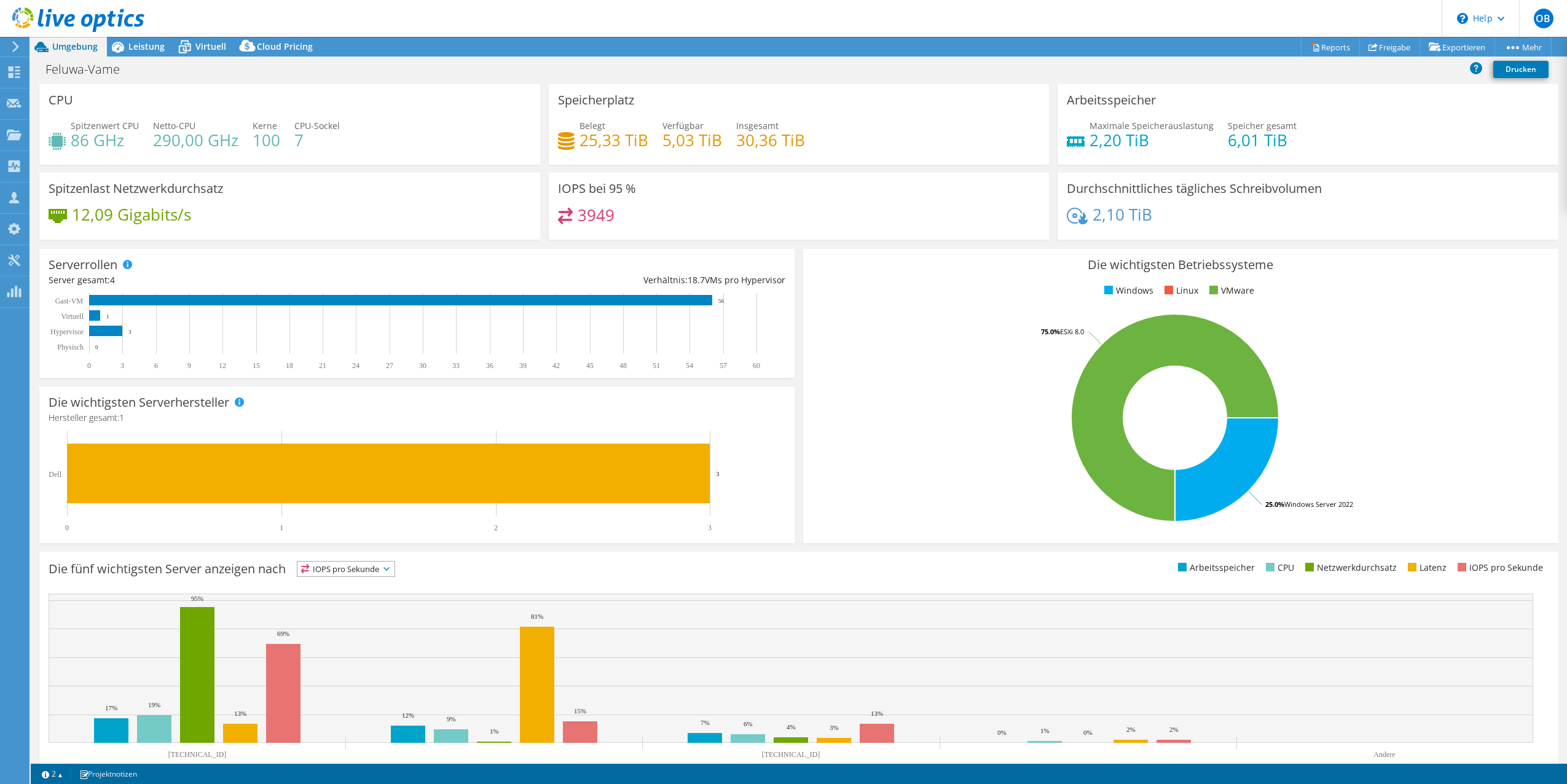
click at [1368, 353] on rect at bounding box center [1175, 417] width 726 height 215
click at [213, 48] on span "Virtuell" at bounding box center [210, 46] width 30 height 12
